Goal: Task Accomplishment & Management: Use online tool/utility

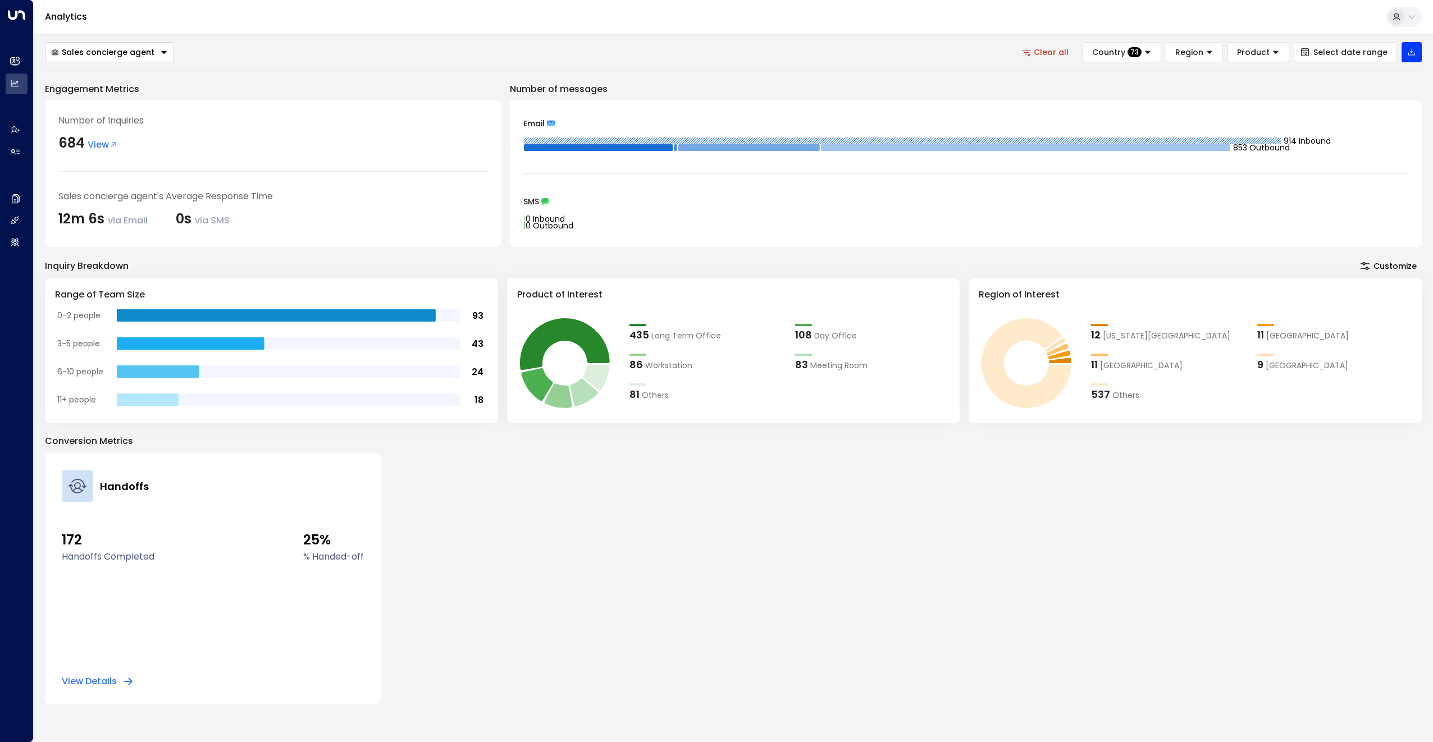
click at [1070, 51] on button "Clear all" at bounding box center [1046, 52] width 64 height 20
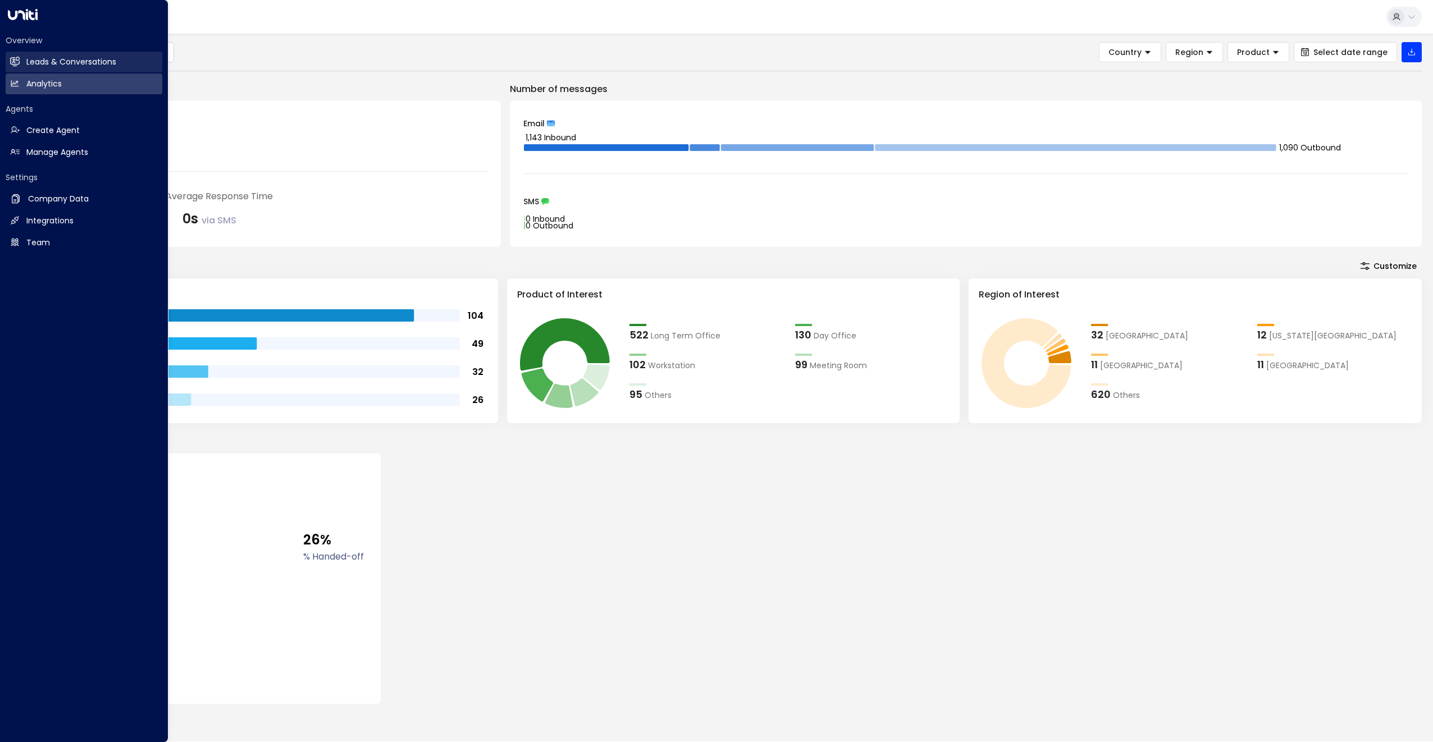
click at [16, 58] on icon at bounding box center [15, 62] width 7 height 10
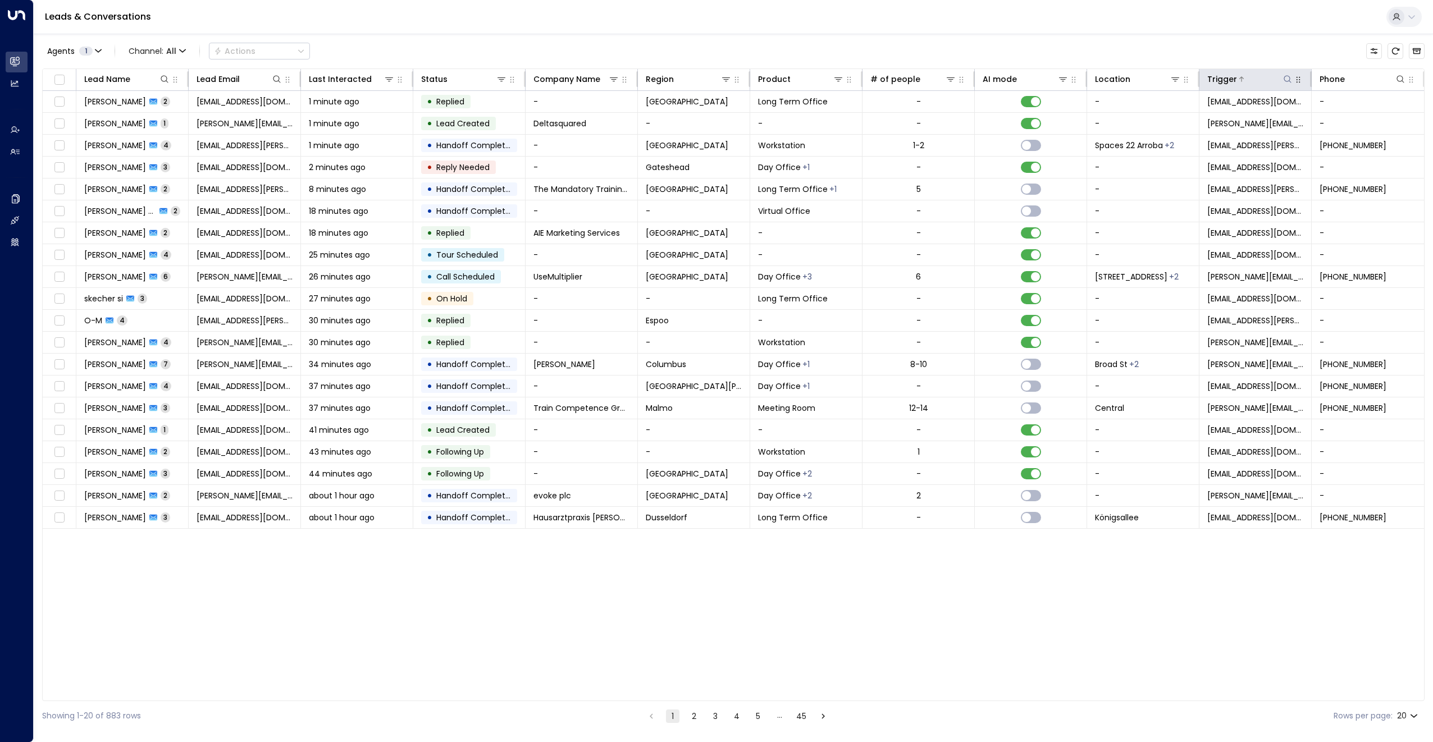
click at [1287, 80] on icon at bounding box center [1287, 79] width 9 height 9
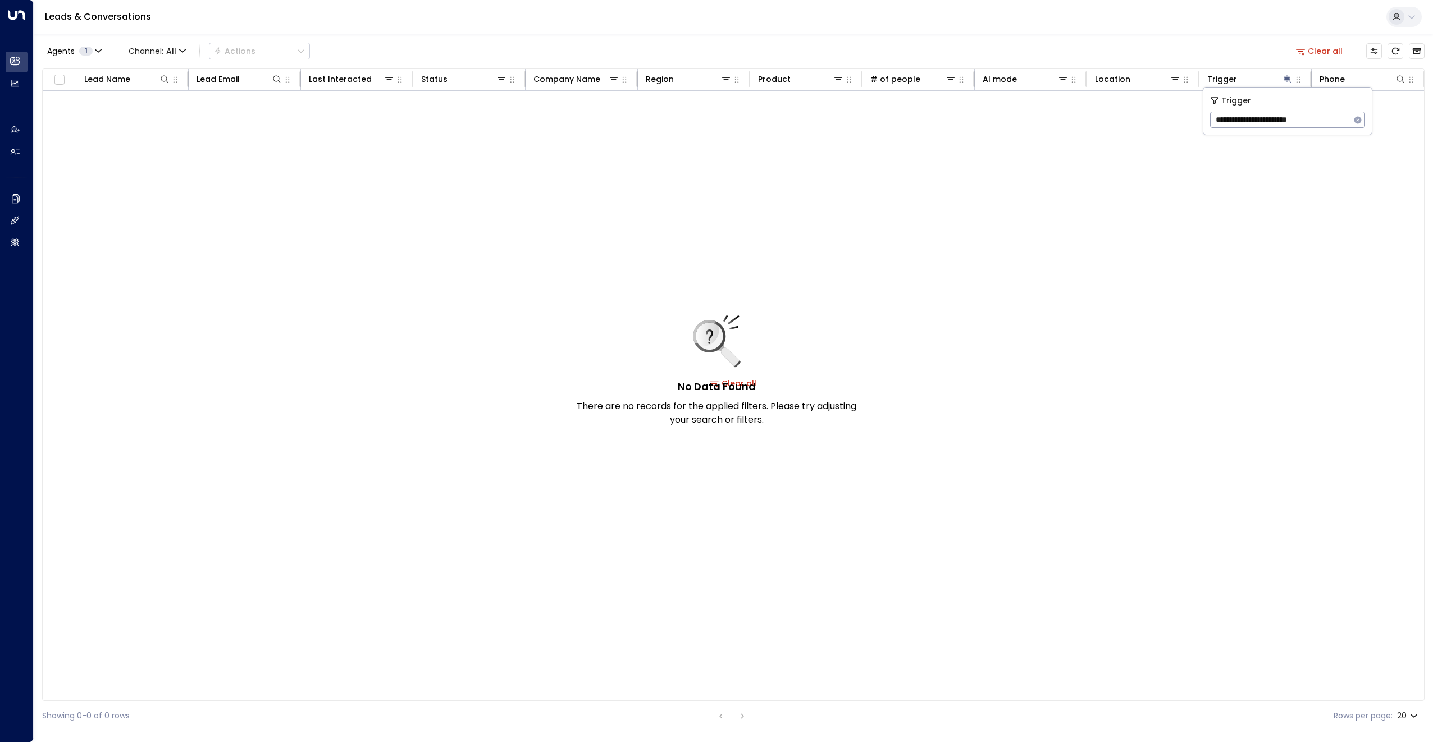
type input "**********"
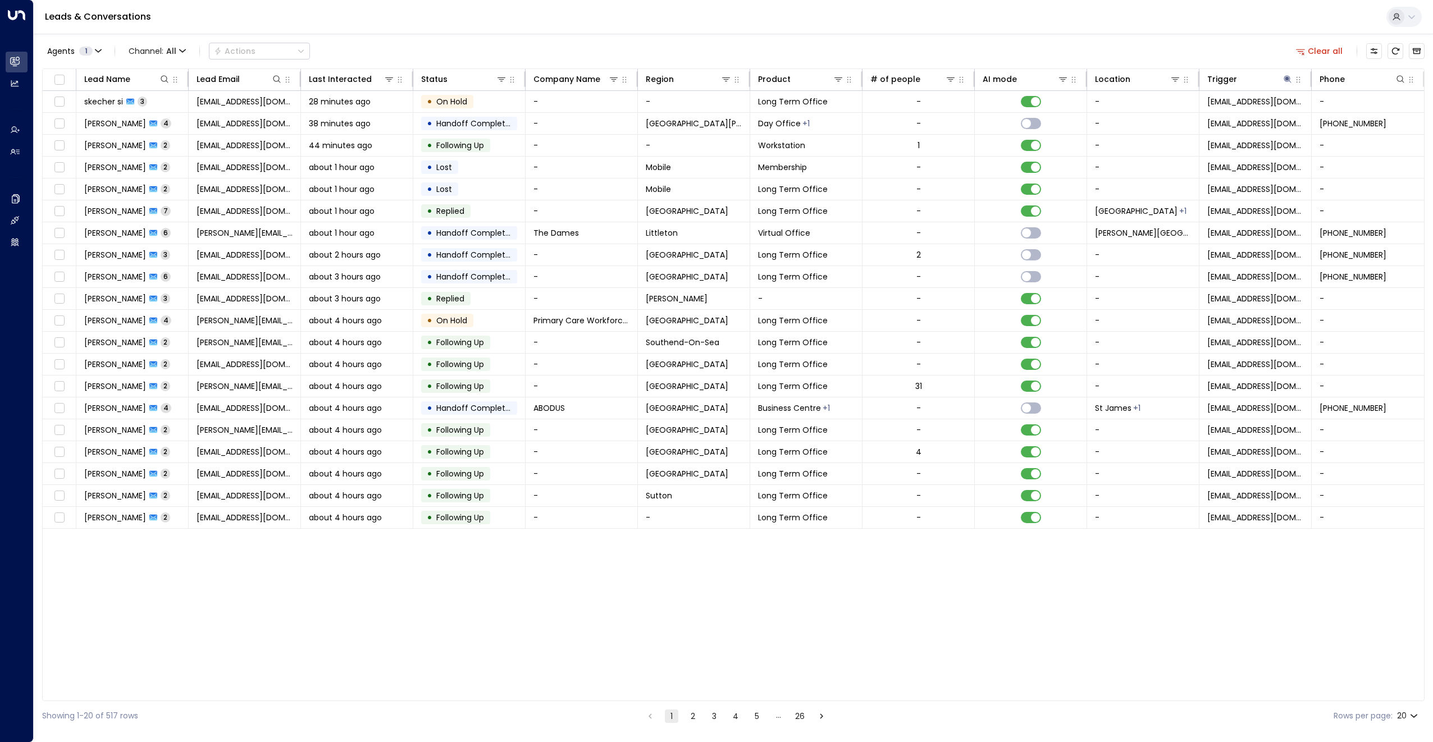
click at [1199, 40] on div "Agents 1 Channel: All Actions Clear all" at bounding box center [733, 51] width 1383 height 24
click at [502, 81] on icon at bounding box center [502, 79] width 8 height 4
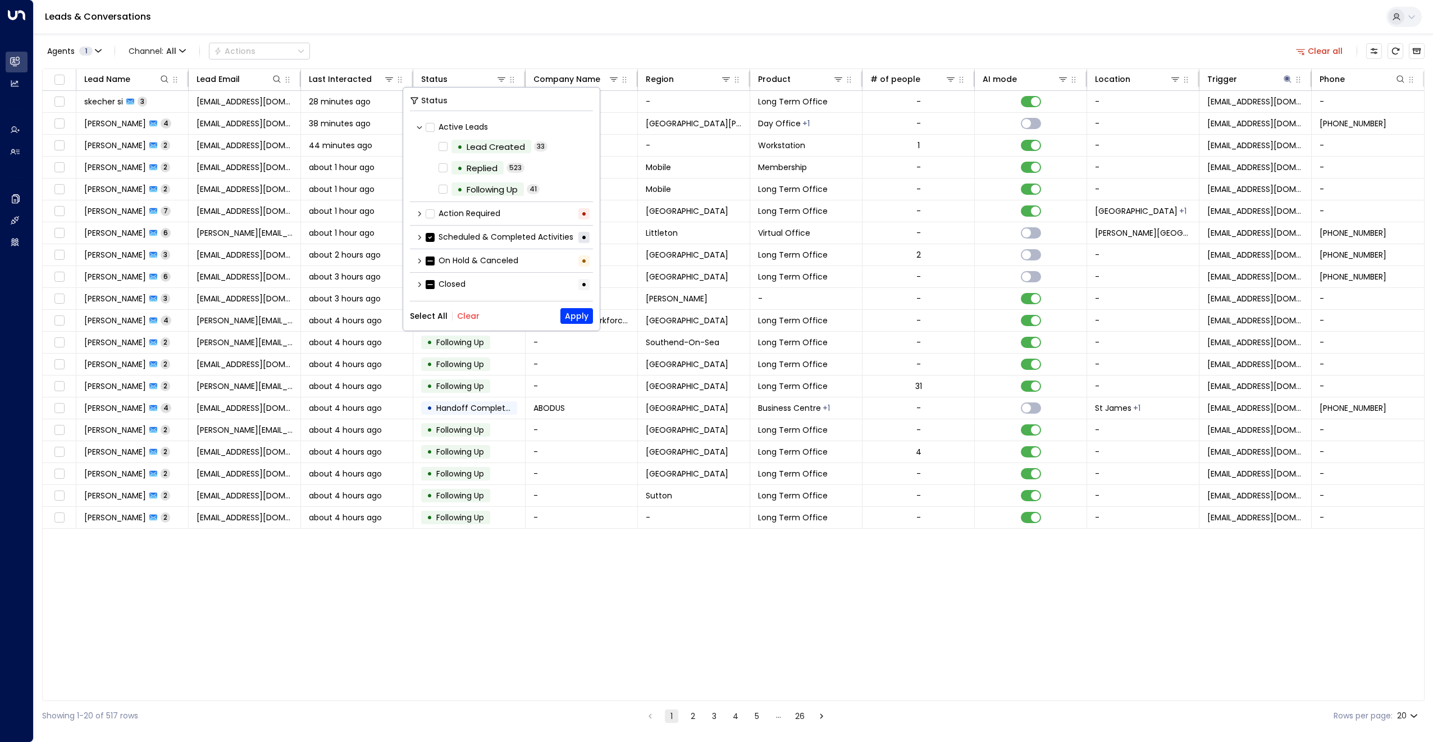
click at [416, 213] on icon at bounding box center [419, 214] width 7 height 7
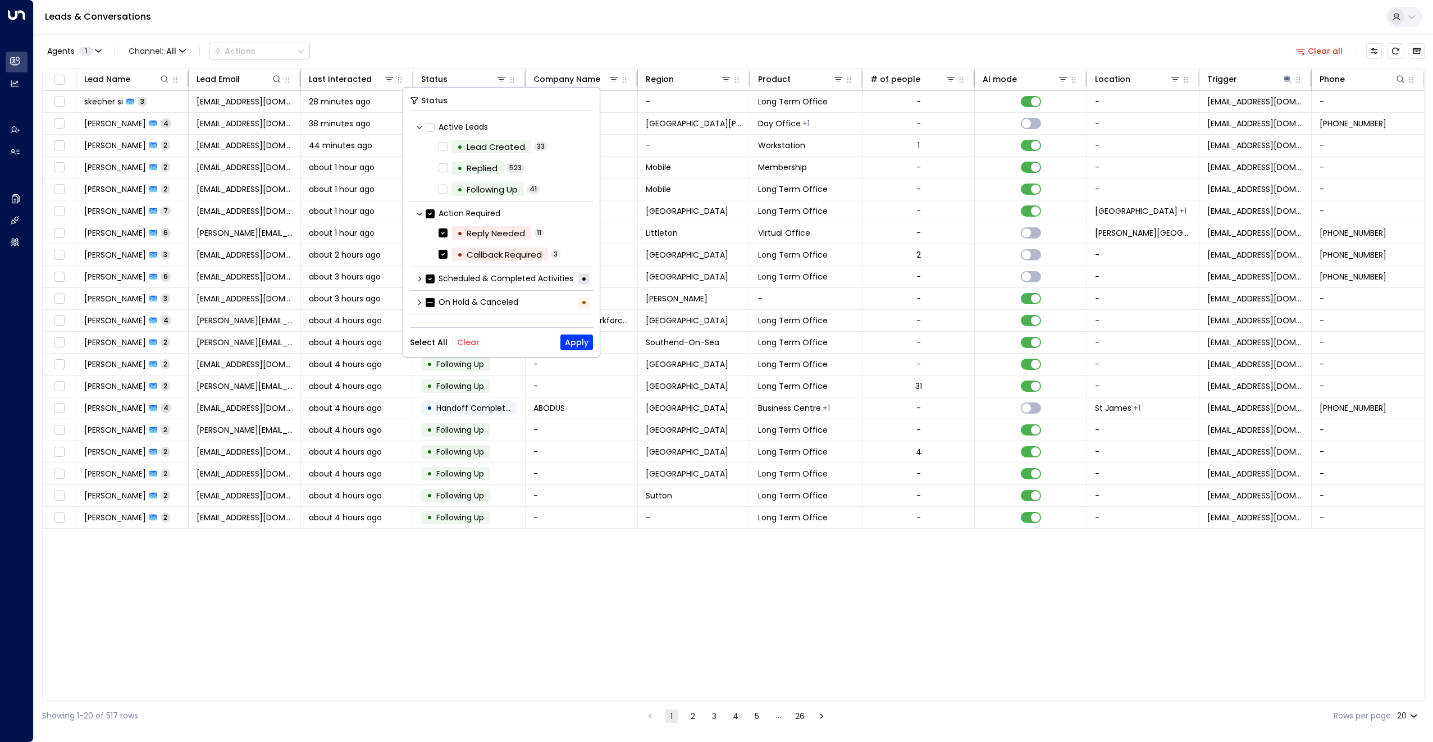
click at [422, 279] on icon at bounding box center [419, 279] width 7 height 7
click at [447, 146] on label "• Lead Created" at bounding box center [485, 146] width 93 height 13
click at [569, 341] on button "Apply" at bounding box center [576, 343] width 33 height 16
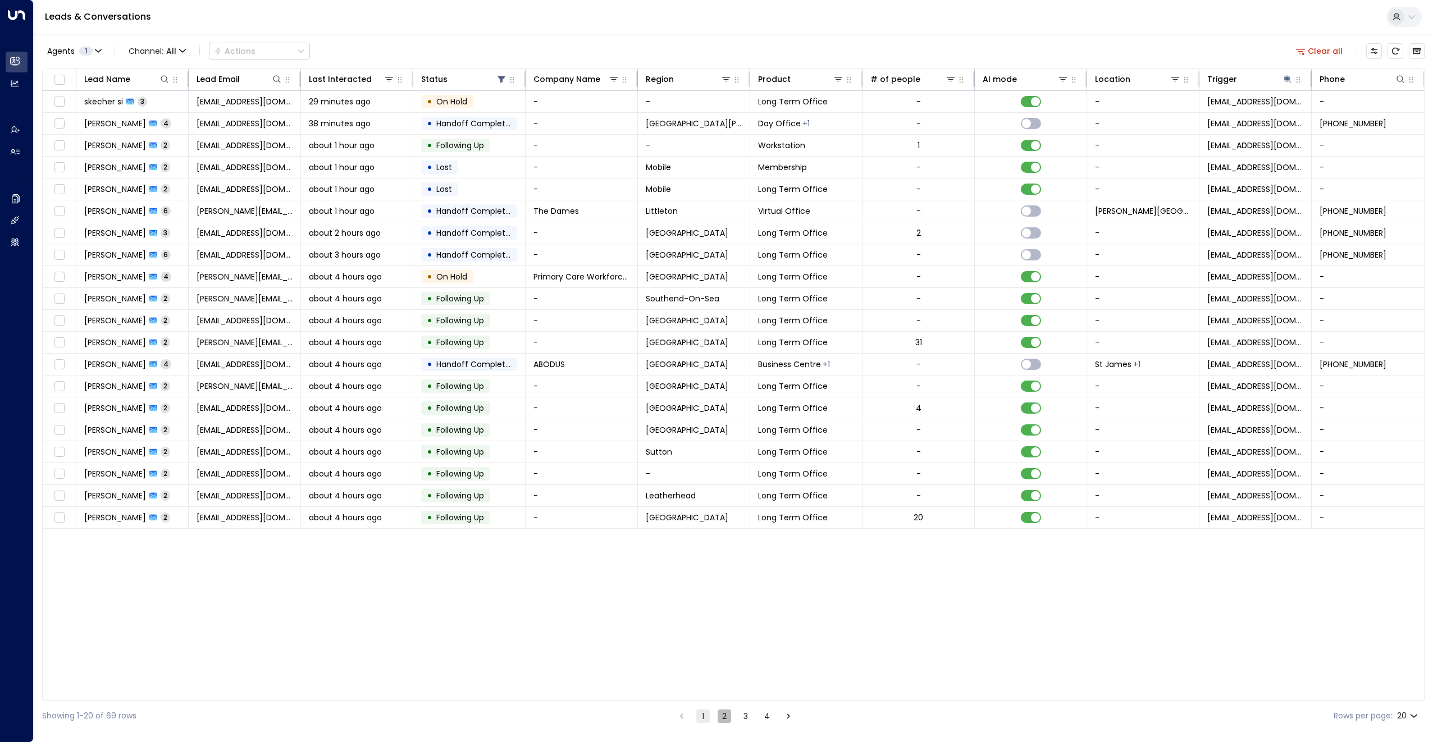
click at [722, 717] on button "2" at bounding box center [724, 716] width 13 height 13
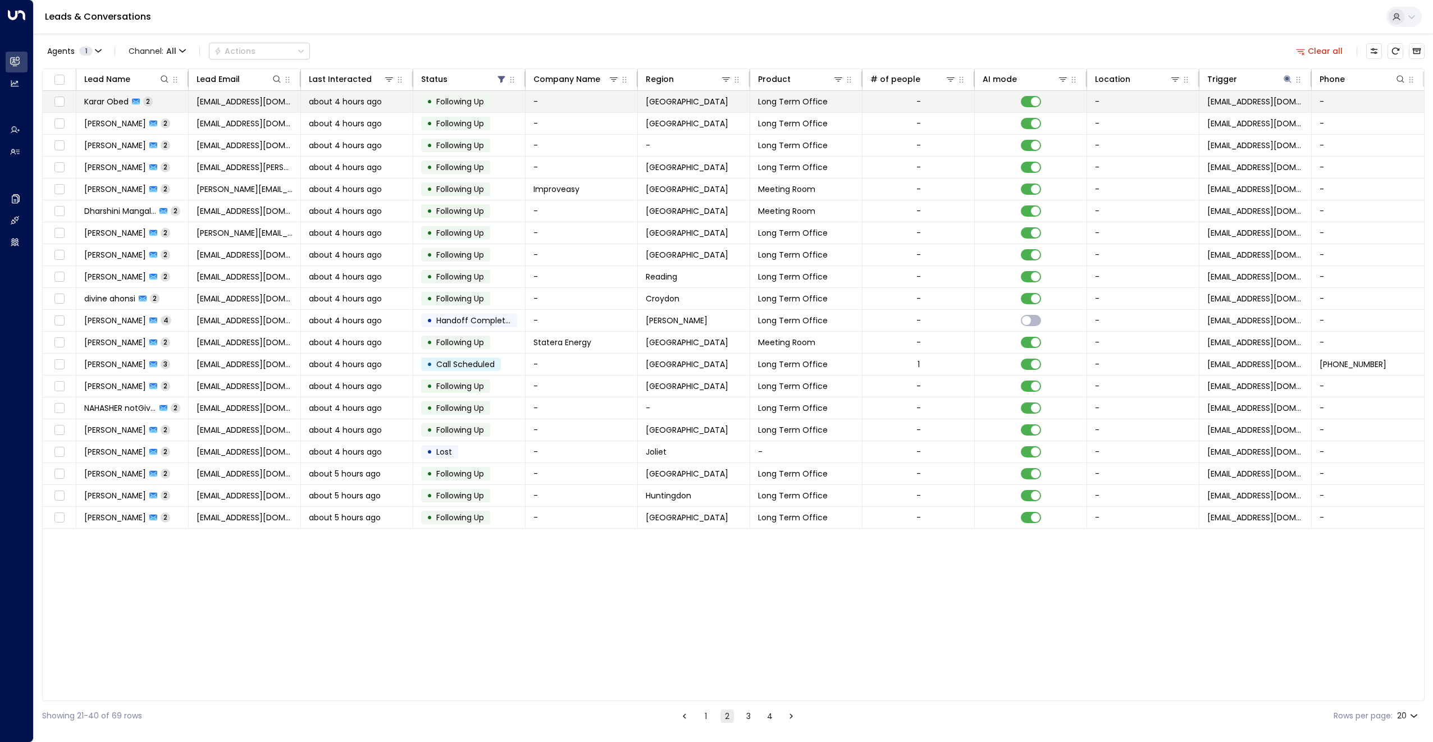
click at [100, 99] on span "Karar Obed" at bounding box center [106, 101] width 44 height 11
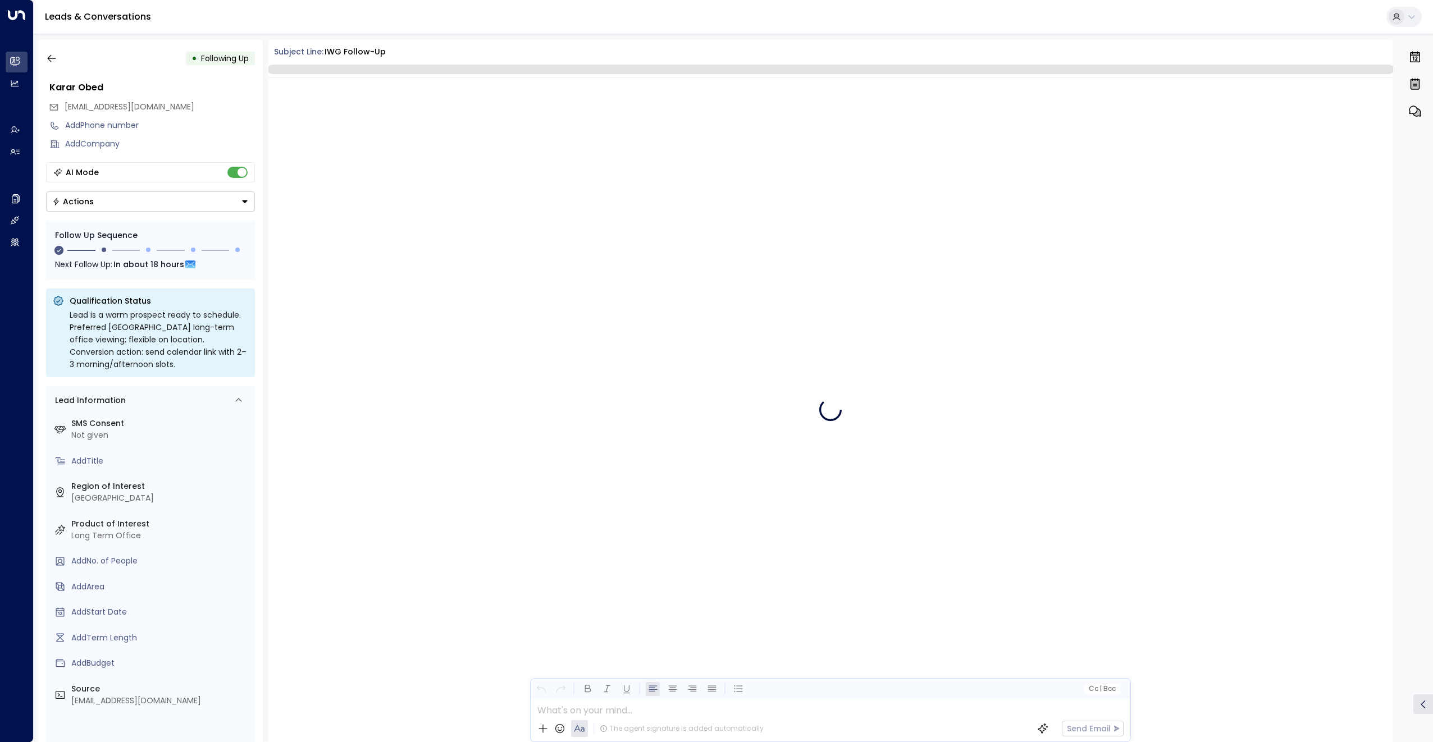
scroll to position [435, 0]
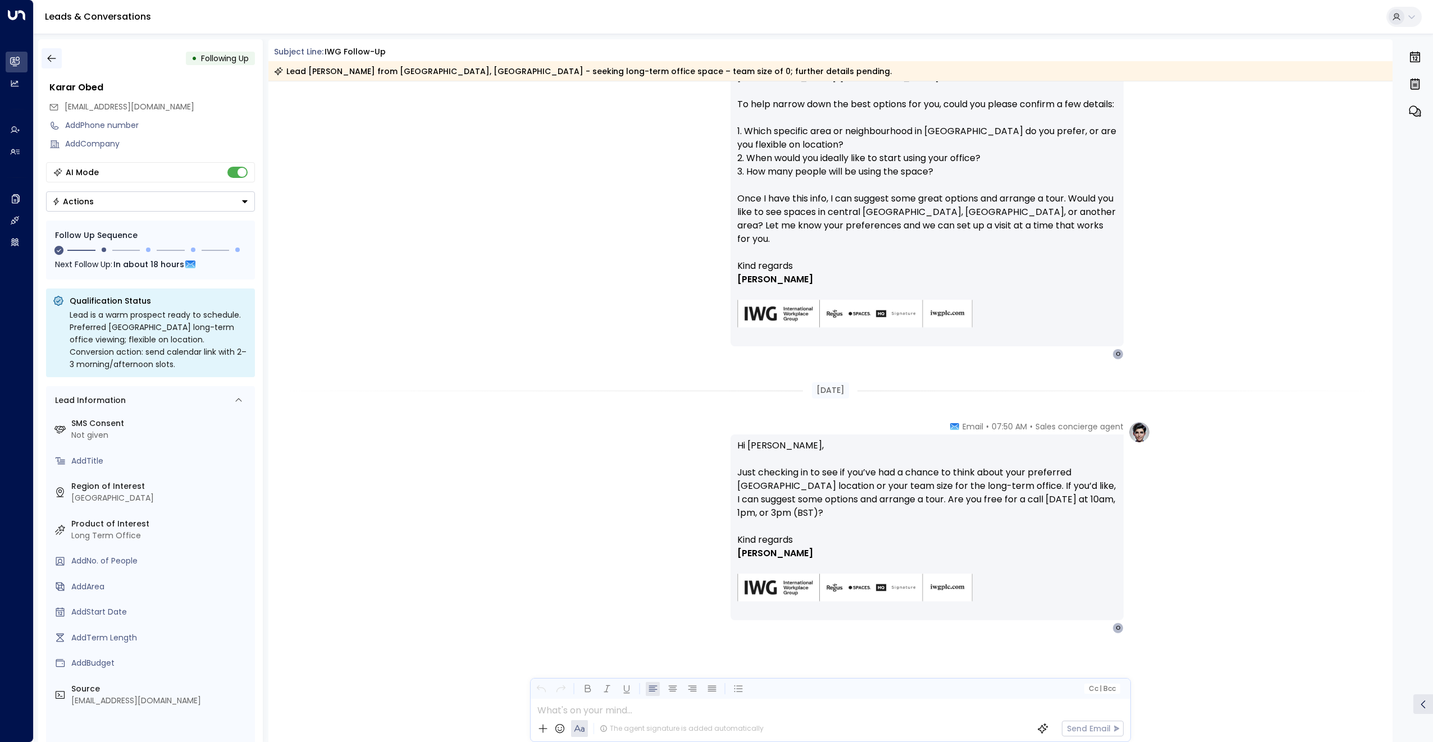
click at [44, 56] on button "button" at bounding box center [52, 58] width 20 height 20
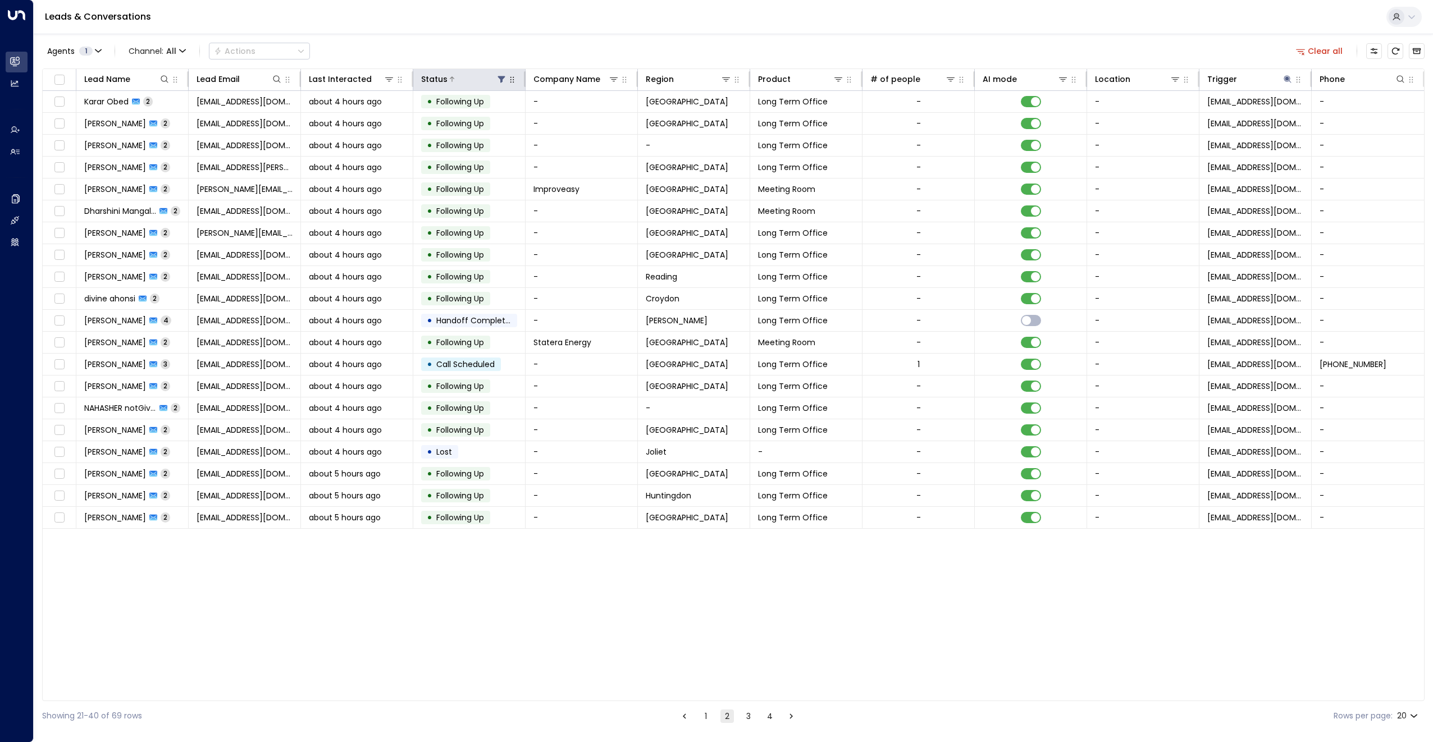
click at [500, 84] on button at bounding box center [501, 79] width 11 height 11
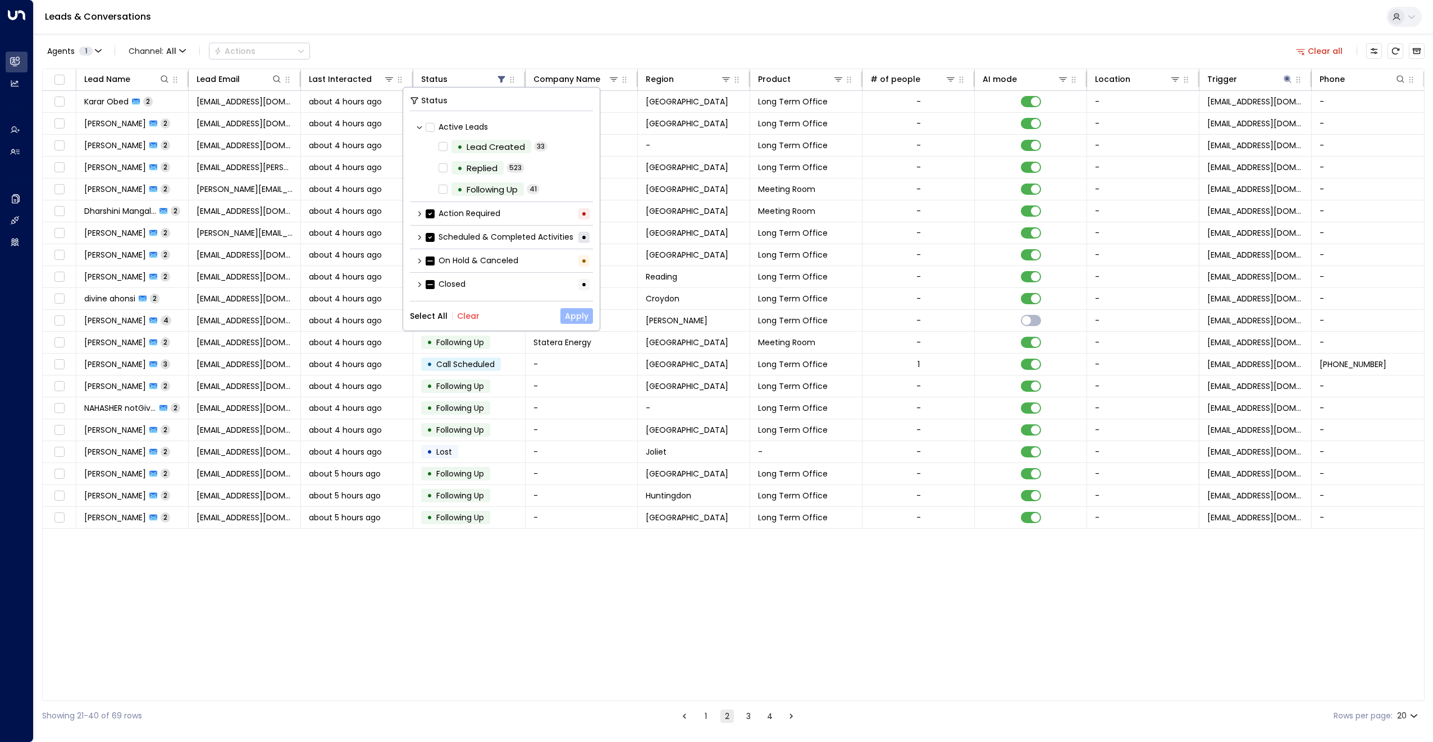
click at [574, 313] on button "Apply" at bounding box center [576, 316] width 33 height 16
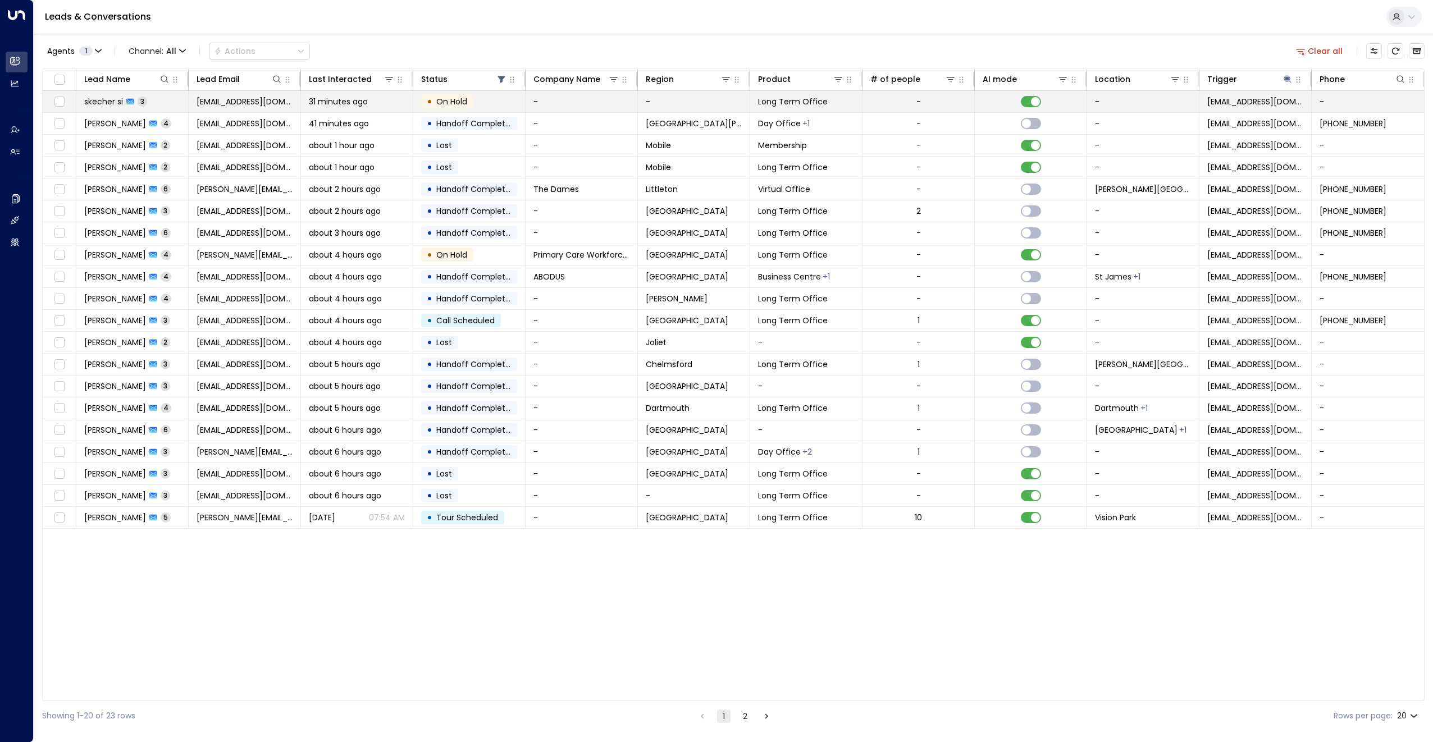
click at [98, 97] on span "skecher si" at bounding box center [103, 101] width 39 height 11
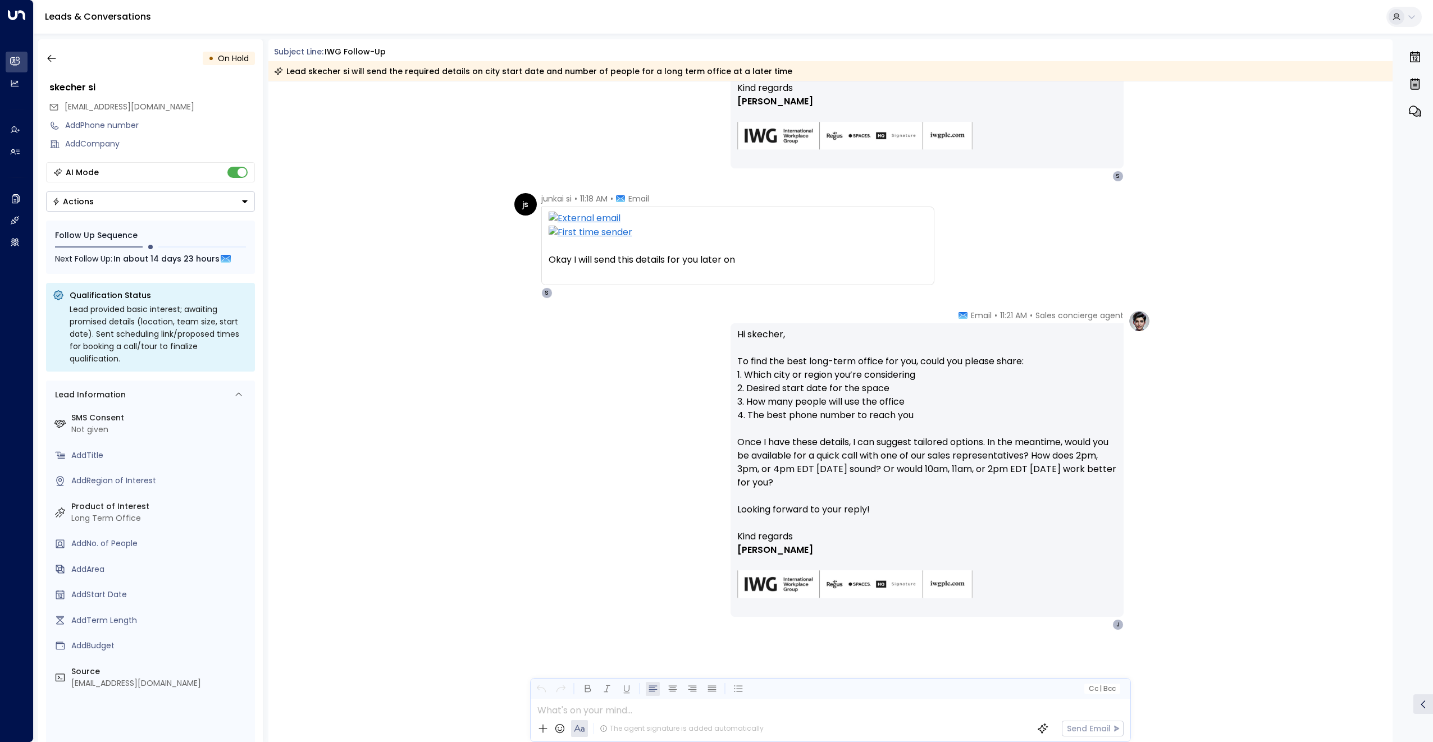
scroll to position [546, 0]
click at [54, 54] on icon "button" at bounding box center [51, 58] width 11 height 11
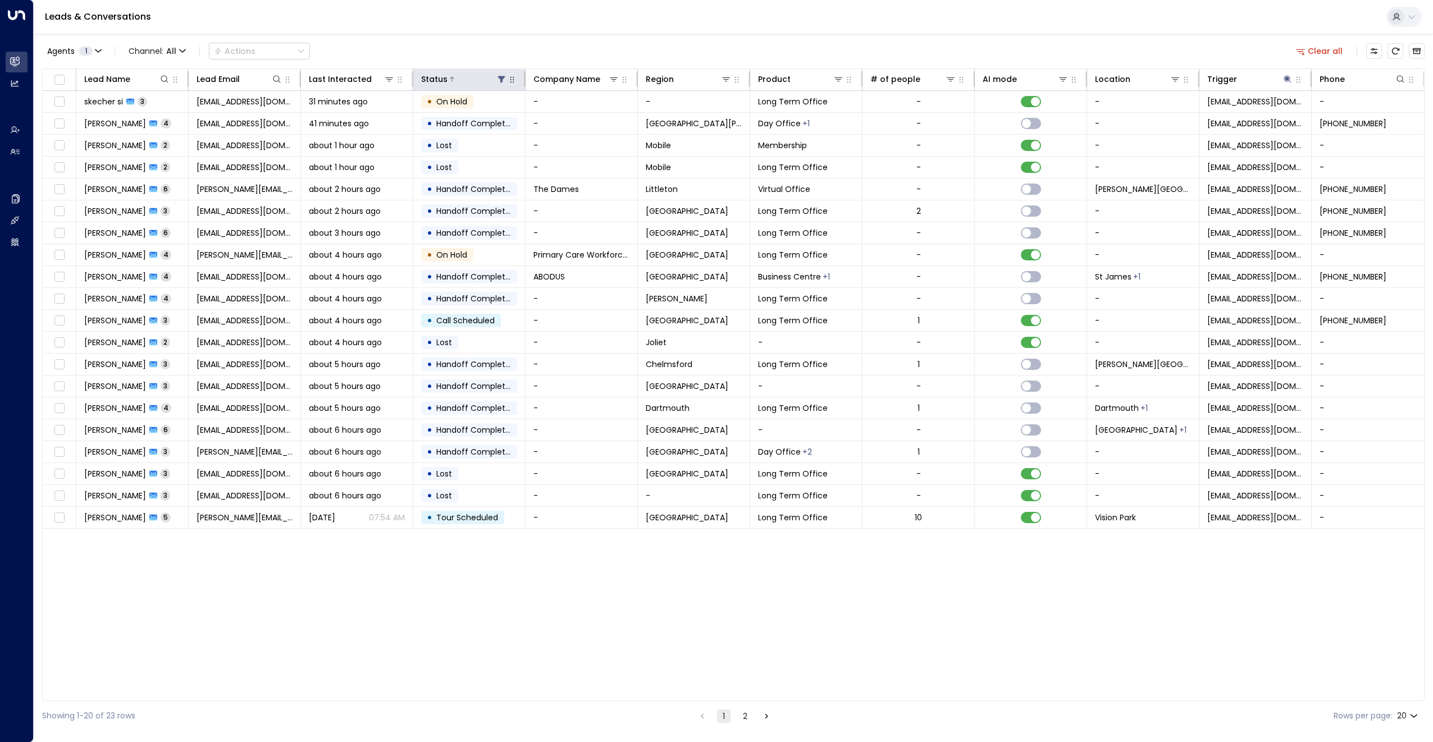
click at [498, 77] on icon at bounding box center [501, 79] width 9 height 9
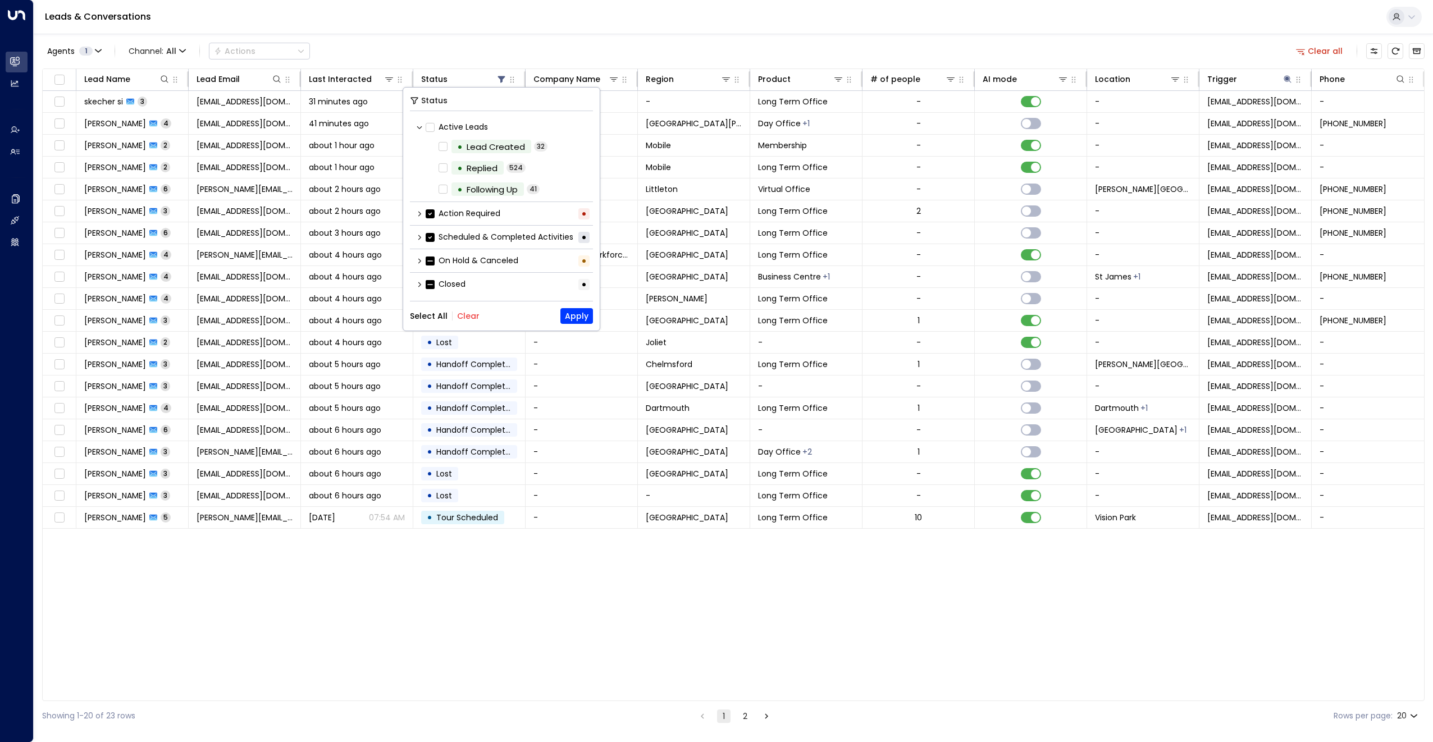
click at [416, 221] on div "Action Required •" at bounding box center [501, 213] width 183 height 19
click at [419, 215] on icon at bounding box center [419, 213] width 3 height 5
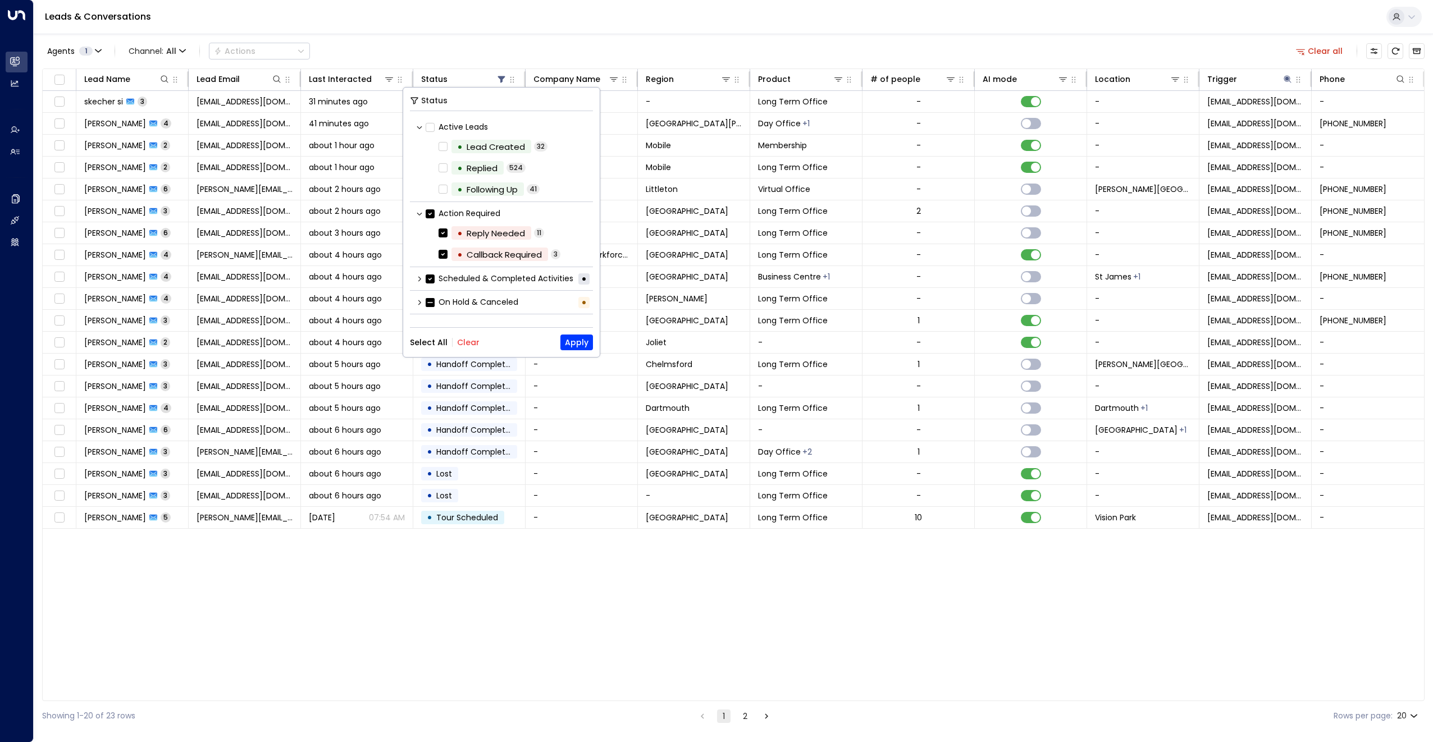
click at [419, 215] on icon at bounding box center [419, 214] width 7 height 7
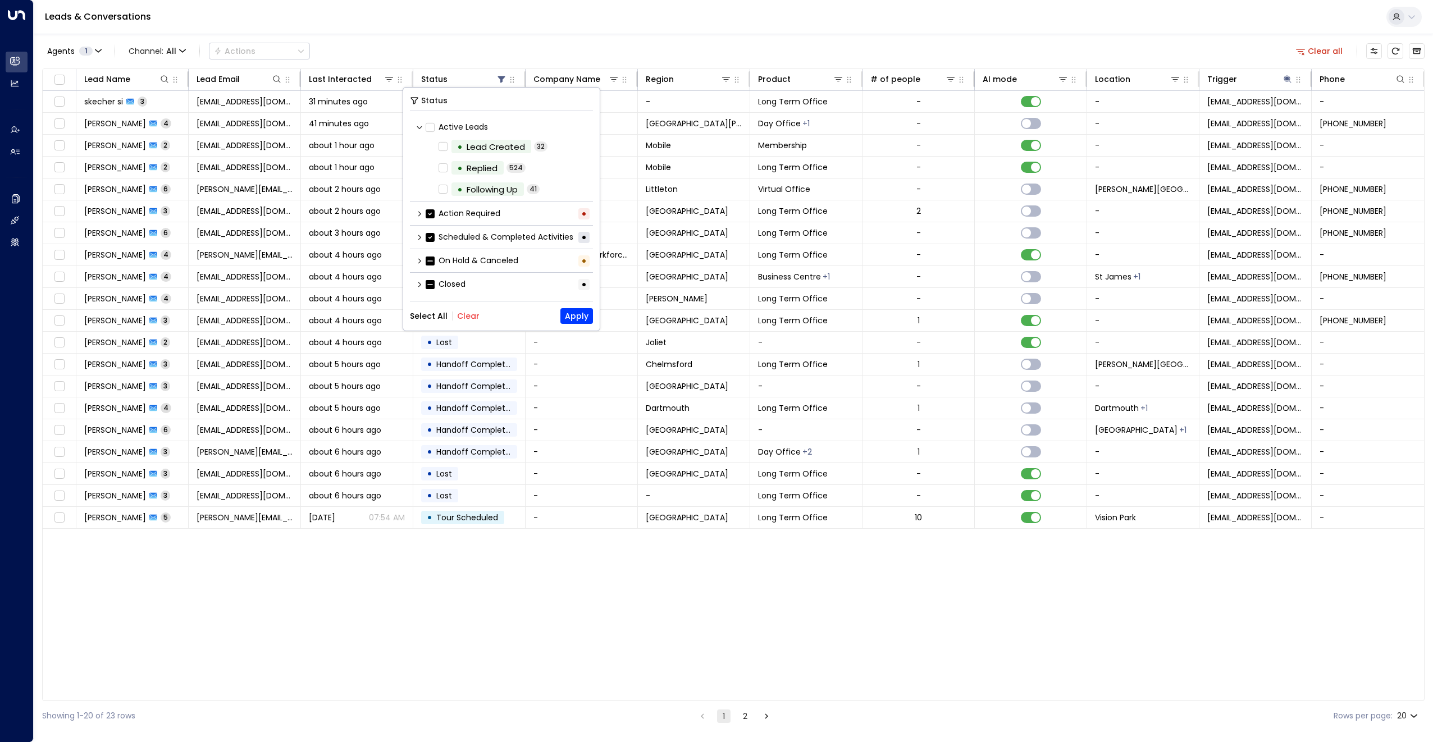
click at [581, 215] on div "•" at bounding box center [583, 213] width 11 height 11
click at [417, 239] on icon at bounding box center [419, 237] width 7 height 7
click at [417, 216] on icon at bounding box center [419, 214] width 7 height 7
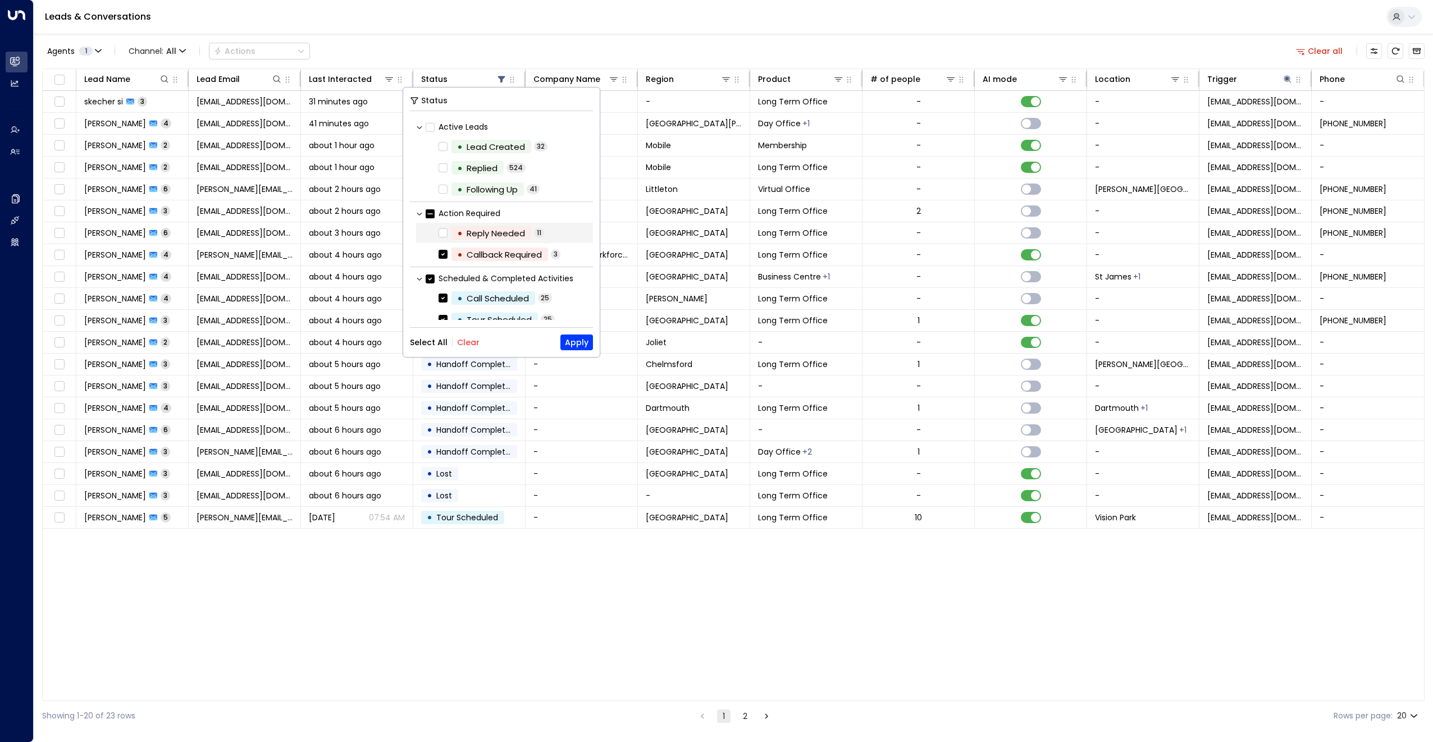
click at [439, 243] on div "• Reply Needed 11" at bounding box center [504, 233] width 177 height 20
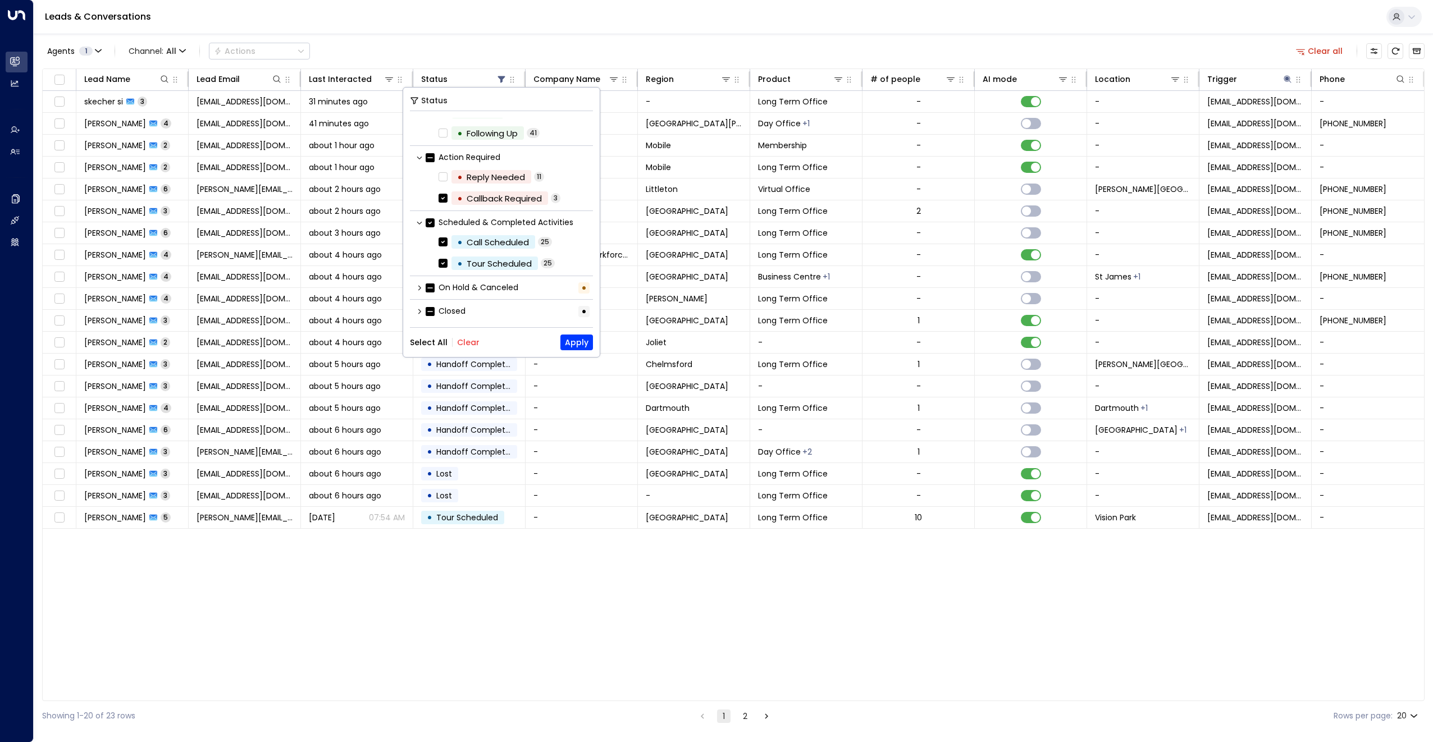
scroll to position [58, 0]
click at [416, 286] on icon at bounding box center [419, 286] width 7 height 7
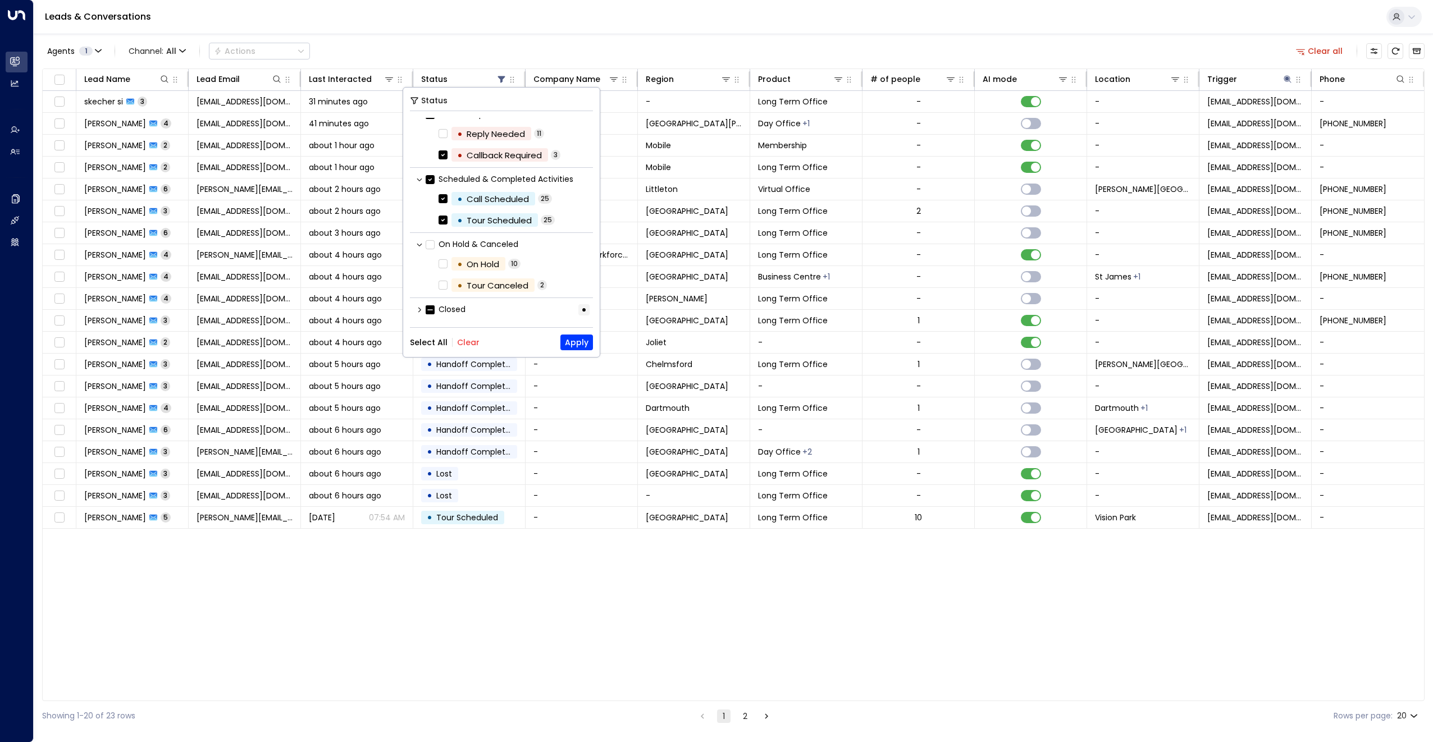
click at [418, 312] on icon at bounding box center [419, 310] width 7 height 7
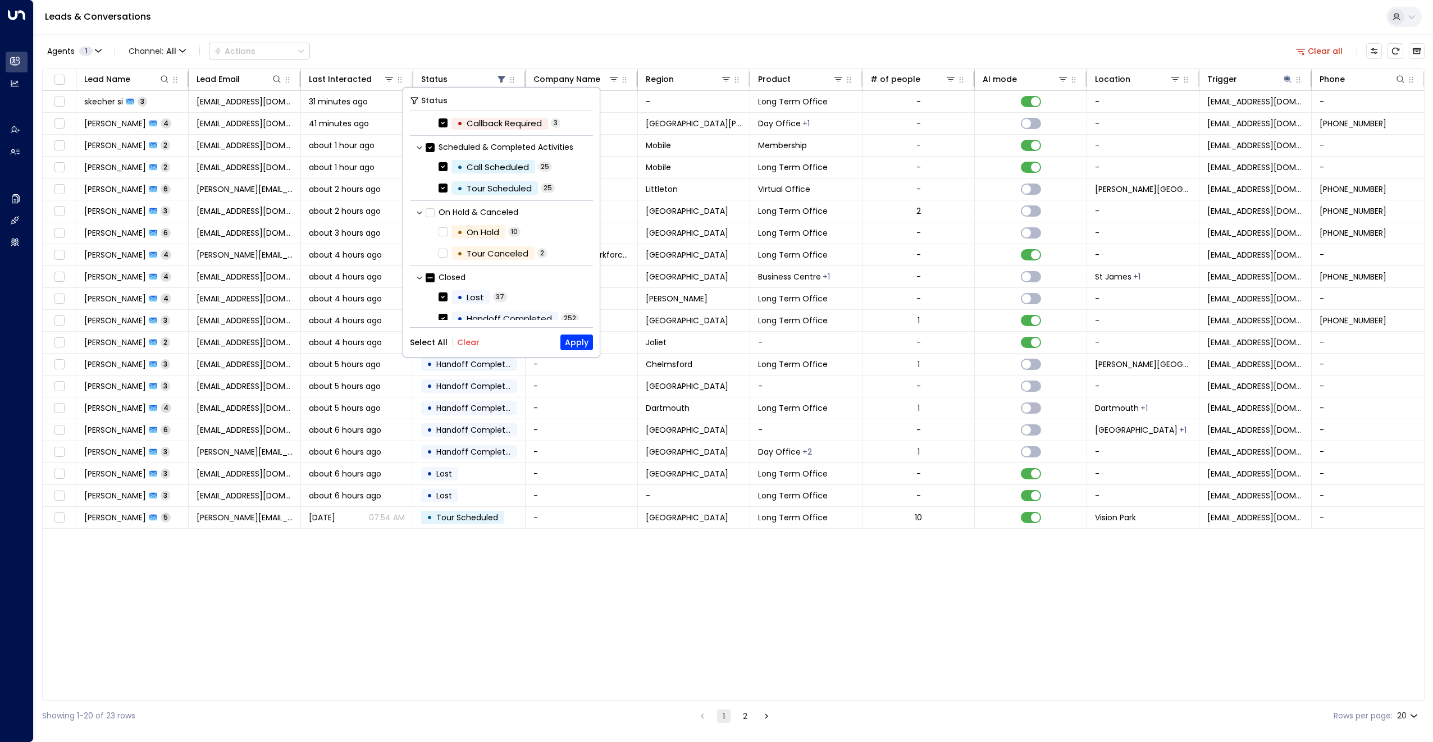
scroll to position [161, 0]
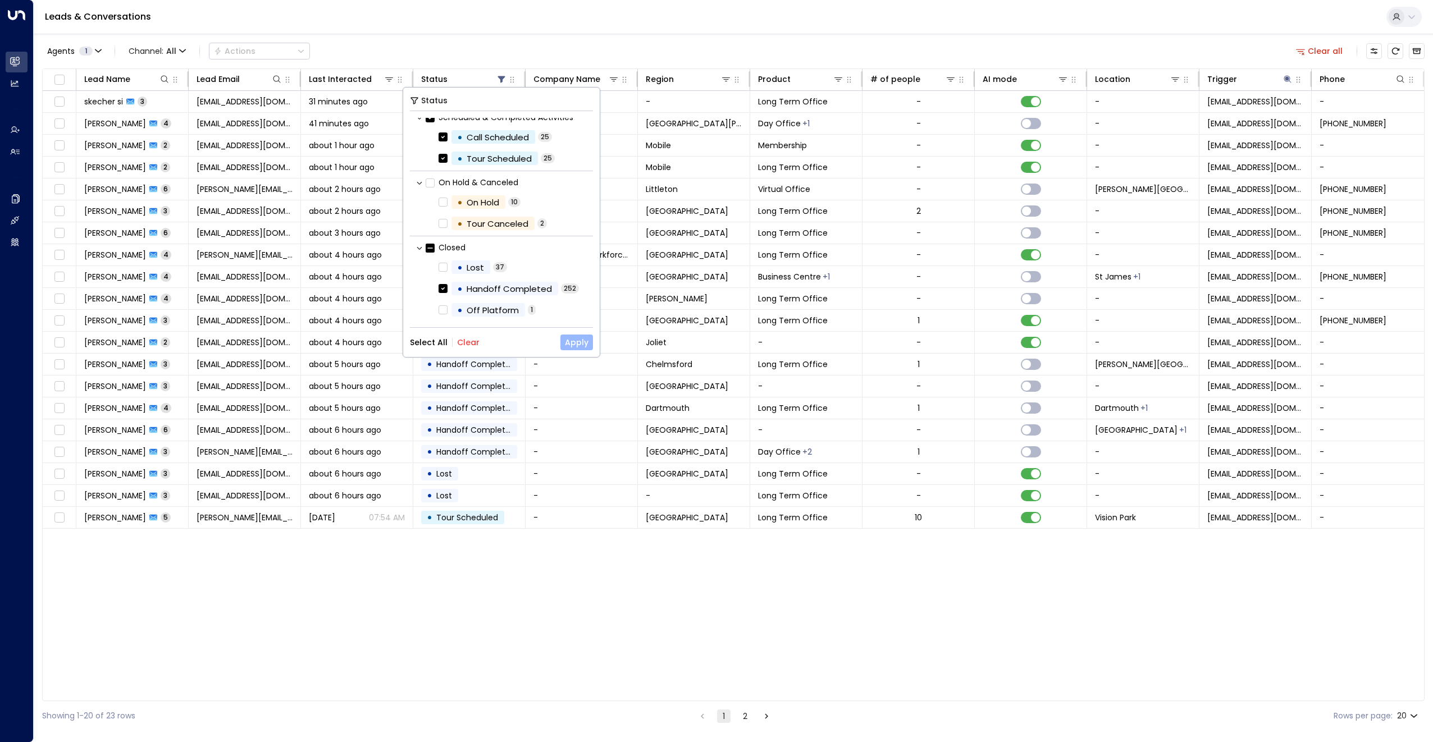
click at [565, 344] on button "Apply" at bounding box center [576, 343] width 33 height 16
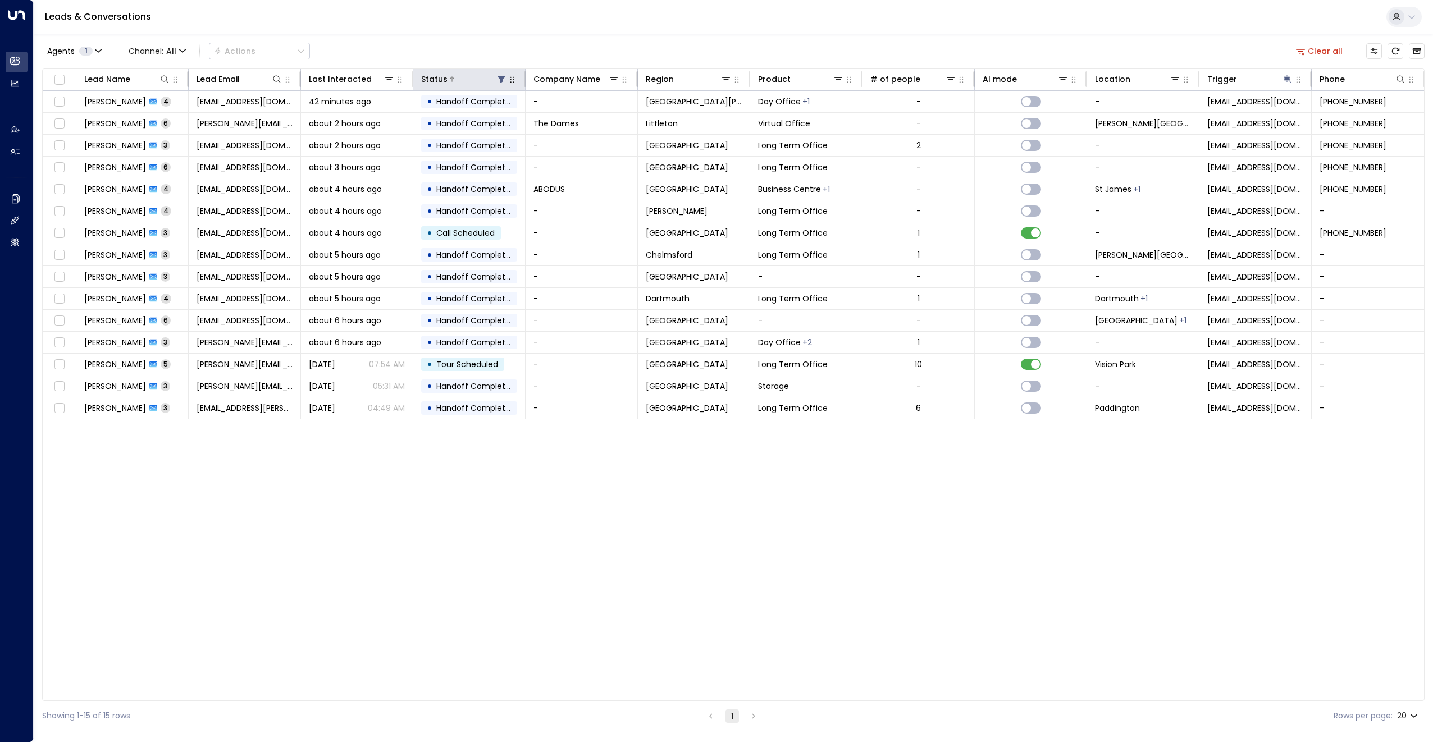
click at [502, 75] on icon at bounding box center [501, 79] width 9 height 9
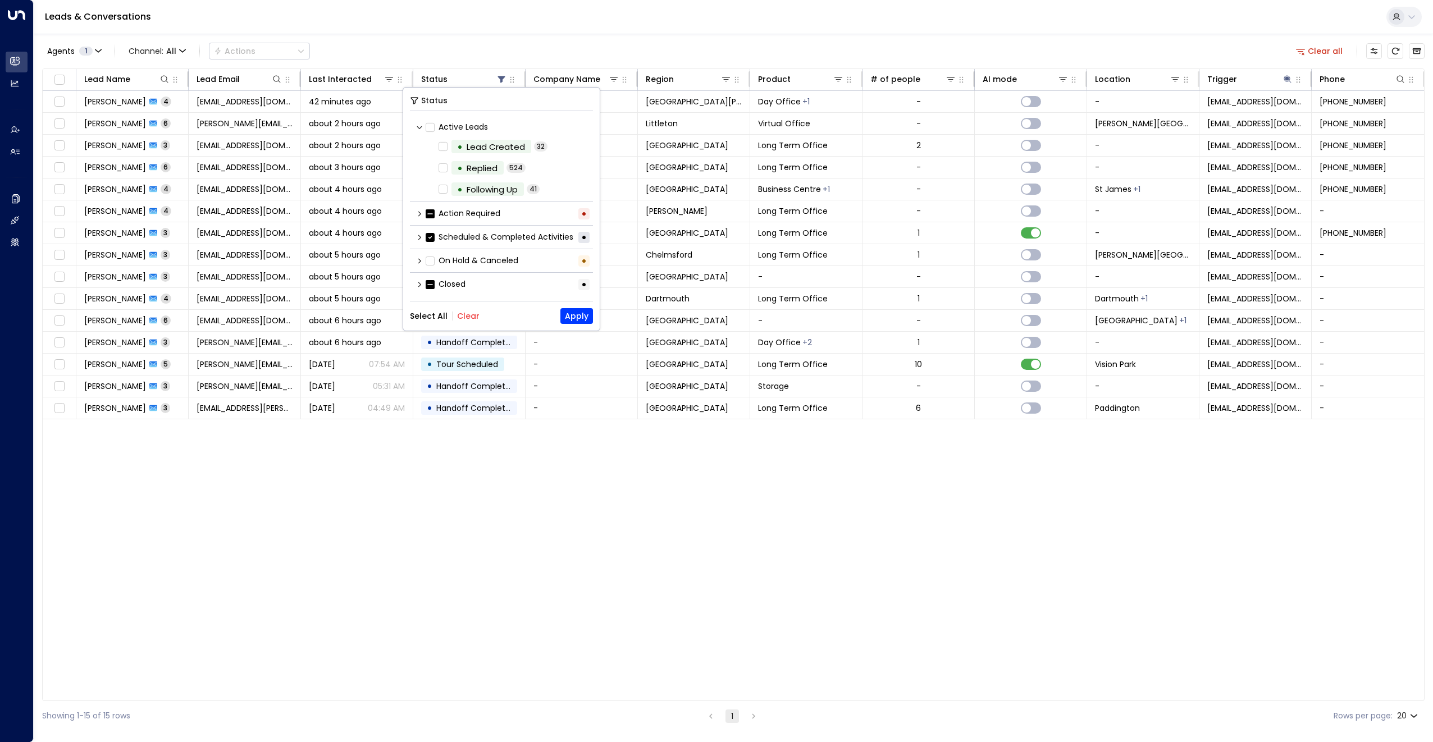
click at [1303, 52] on icon "button" at bounding box center [1300, 51] width 10 height 10
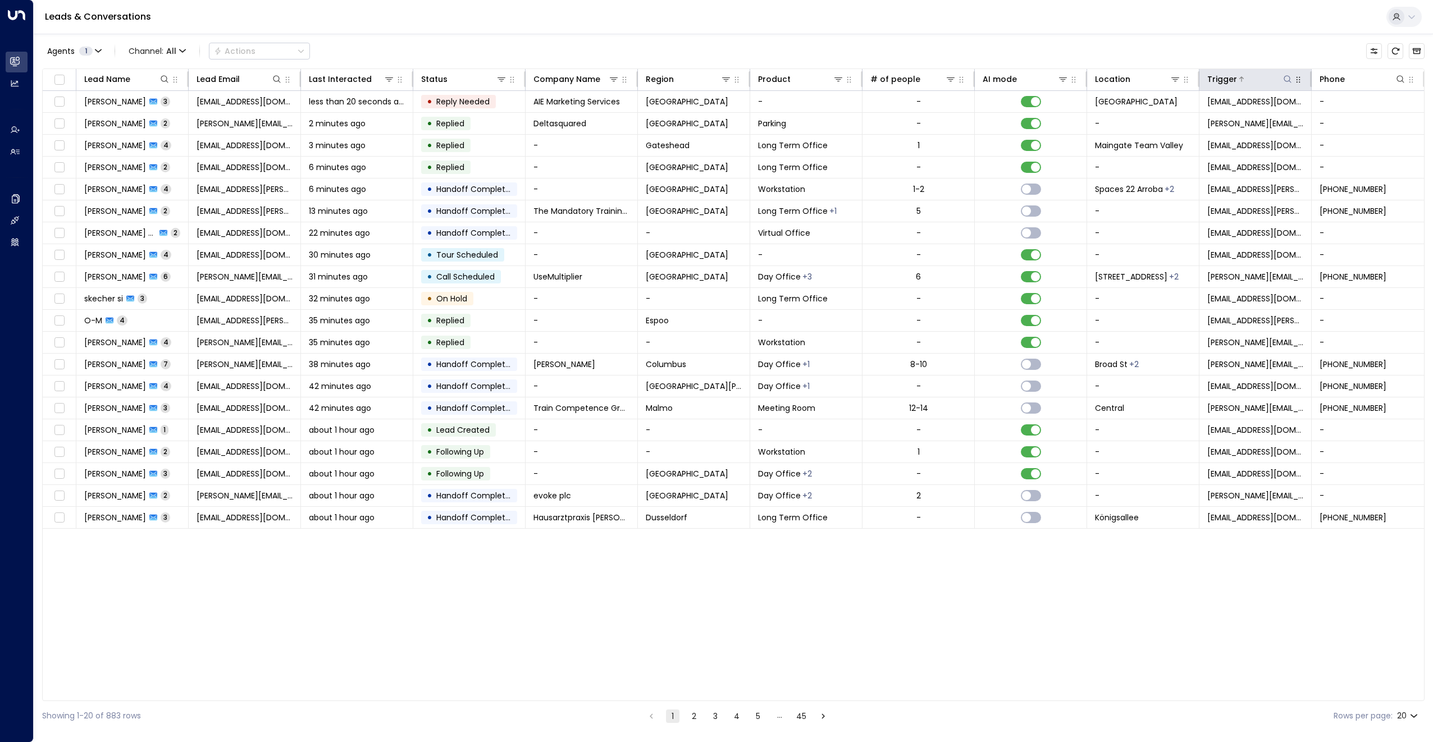
click at [1286, 79] on icon at bounding box center [1287, 79] width 9 height 9
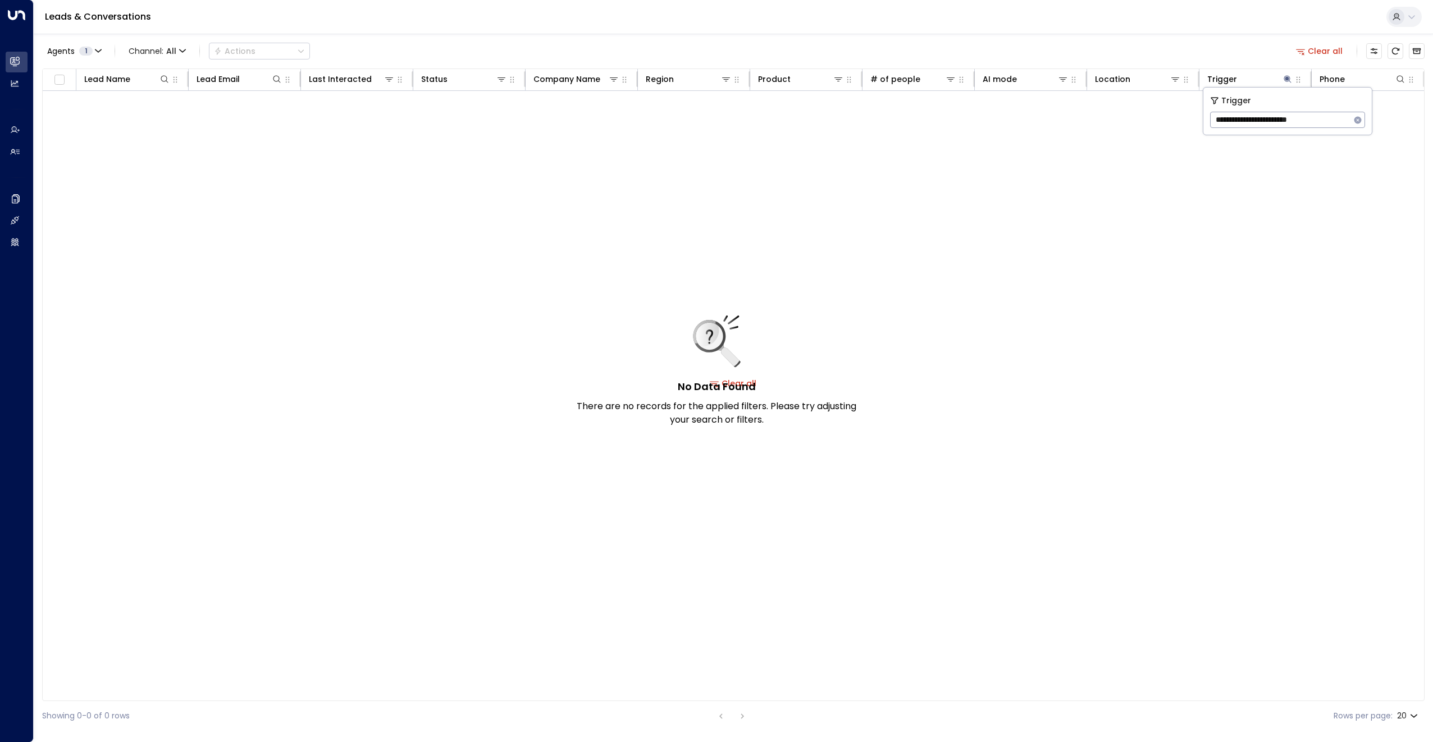
type input "**********"
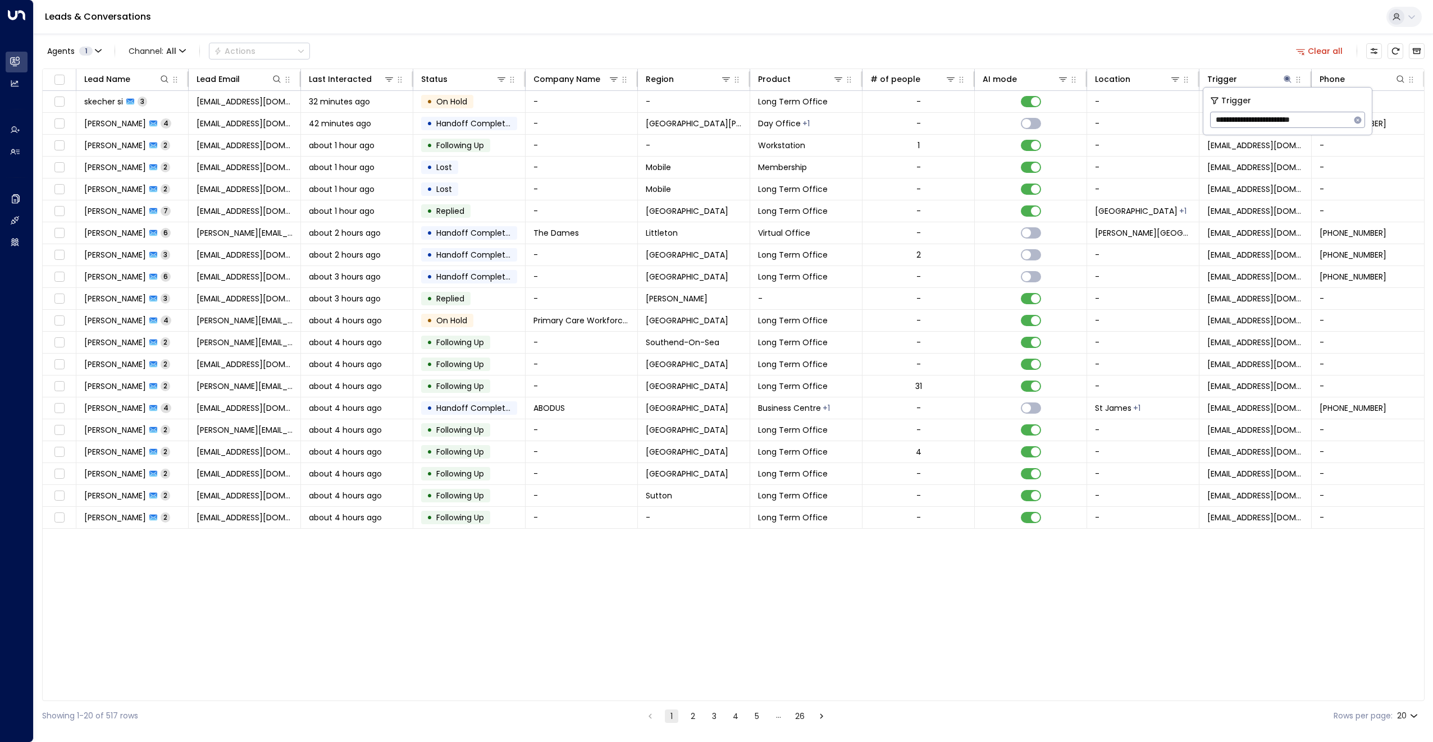
click at [928, 619] on div "Lead Name Lead Email Last Interacted Status Company Name Region Product # of pe…" at bounding box center [733, 385] width 1383 height 633
click at [1287, 80] on icon at bounding box center [1287, 78] width 7 height 7
drag, startPoint x: 1336, startPoint y: 120, endPoint x: 1207, endPoint y: 118, distance: 129.2
click at [1207, 118] on div "**********" at bounding box center [1287, 111] width 168 height 47
type input "*****"
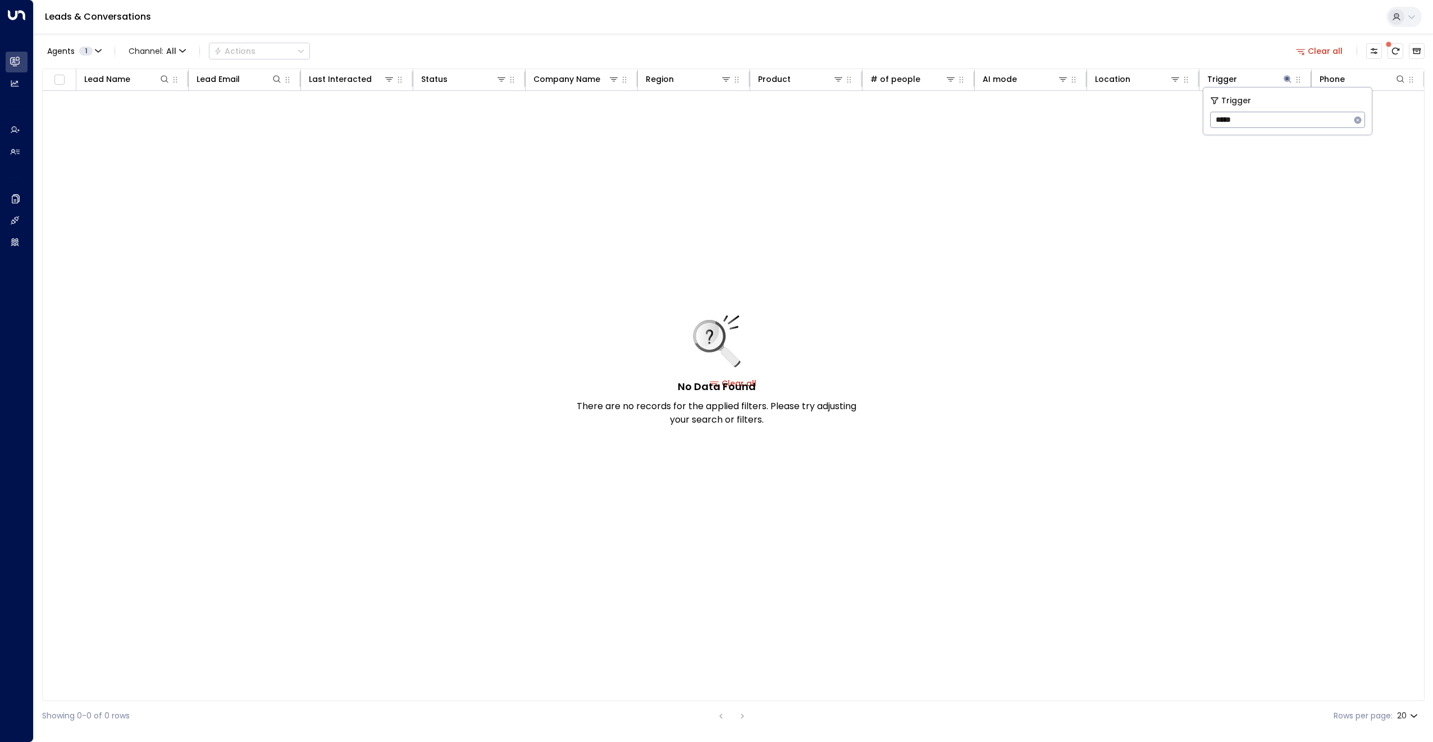
click at [1216, 29] on div "Leads & Conversations" at bounding box center [733, 17] width 1399 height 34
click at [1307, 45] on button "Clear all" at bounding box center [1320, 51] width 56 height 16
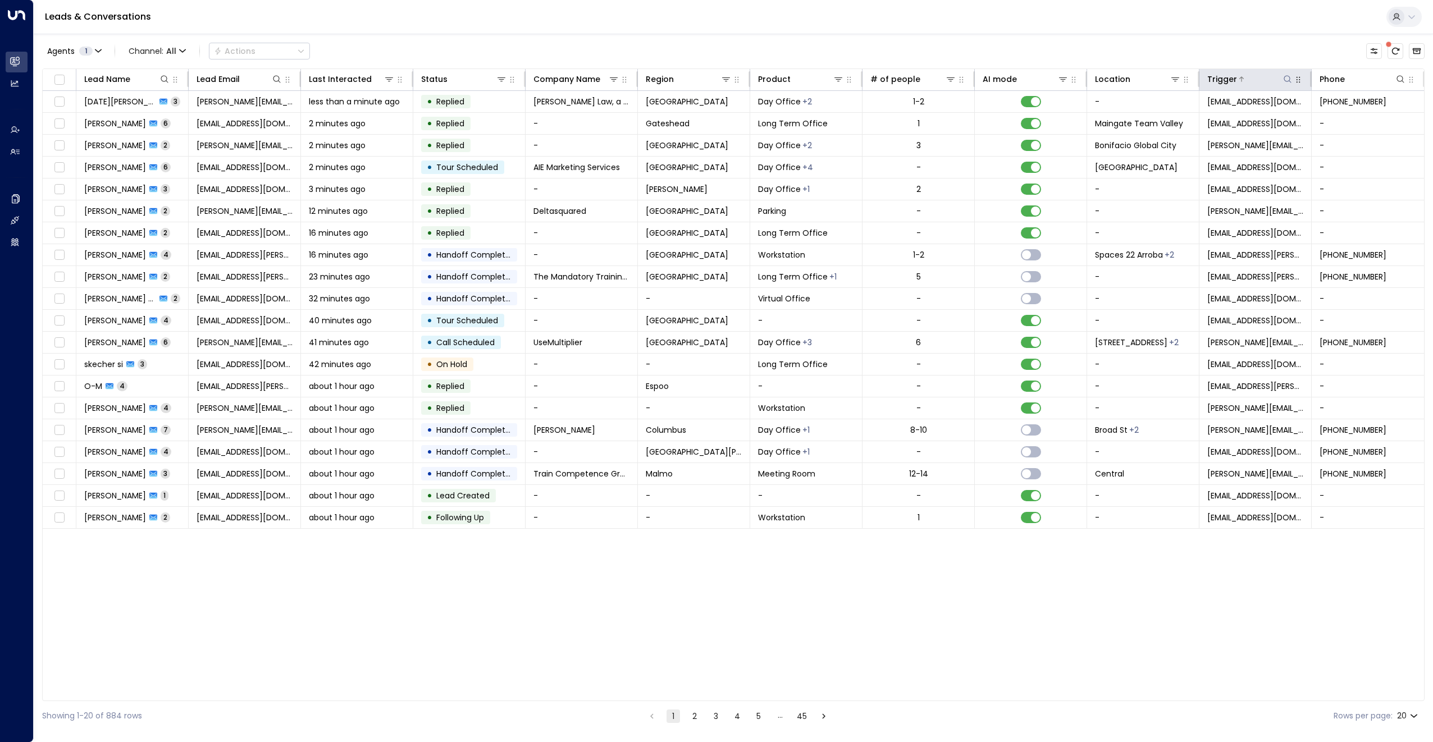
click at [1283, 77] on button at bounding box center [1287, 79] width 11 height 11
click at [1235, 124] on input "text" at bounding box center [1287, 119] width 155 height 21
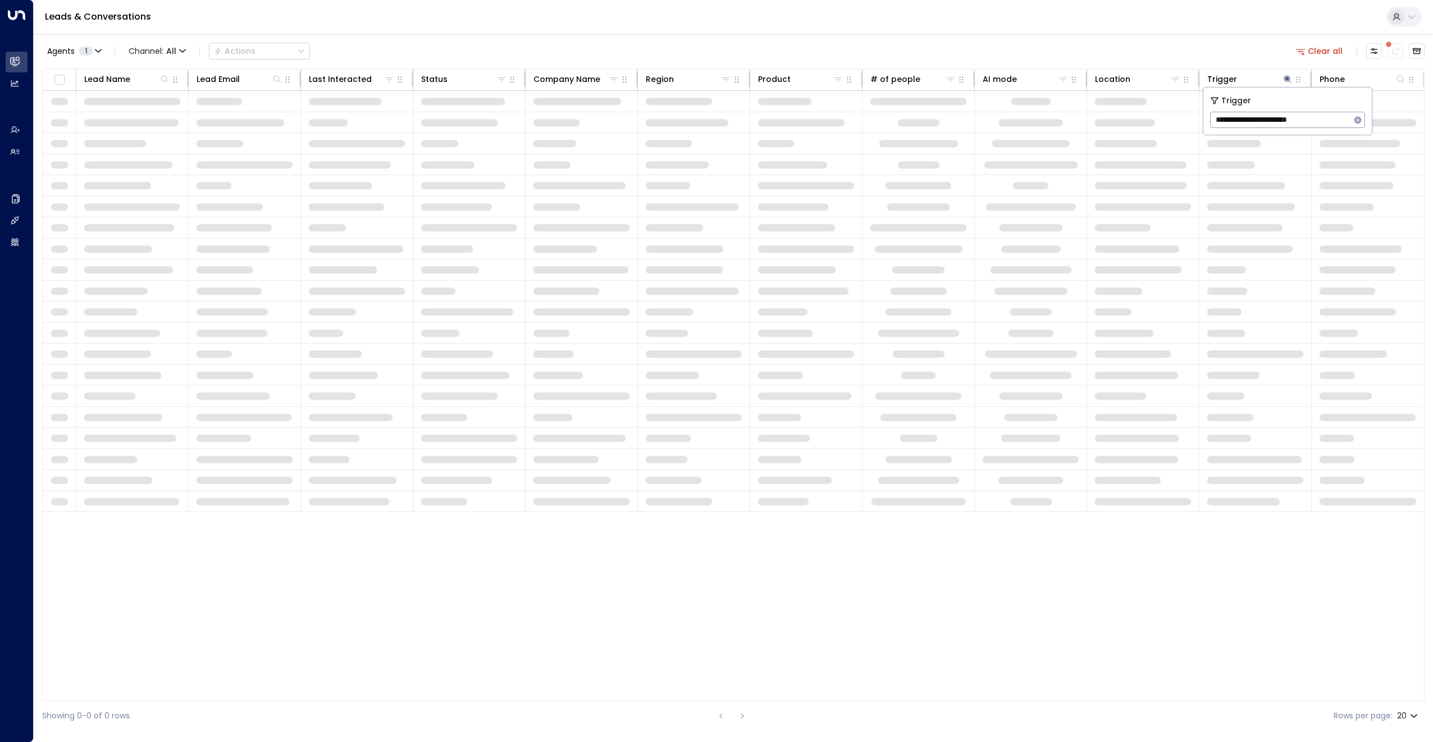
type input "**********"
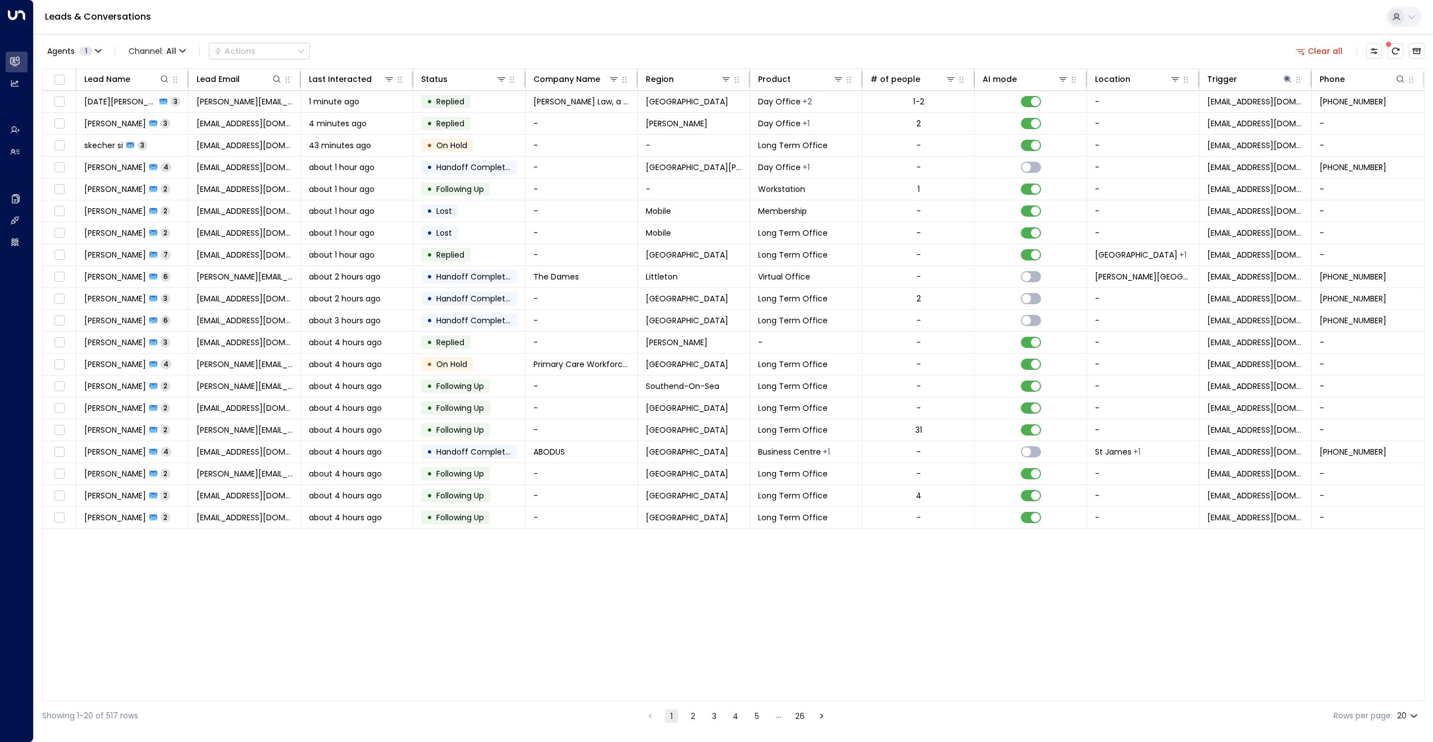
click at [1204, 46] on div "Agents 1 Channel: All Actions Clear all" at bounding box center [733, 51] width 1383 height 24
